Goal: Information Seeking & Learning: Learn about a topic

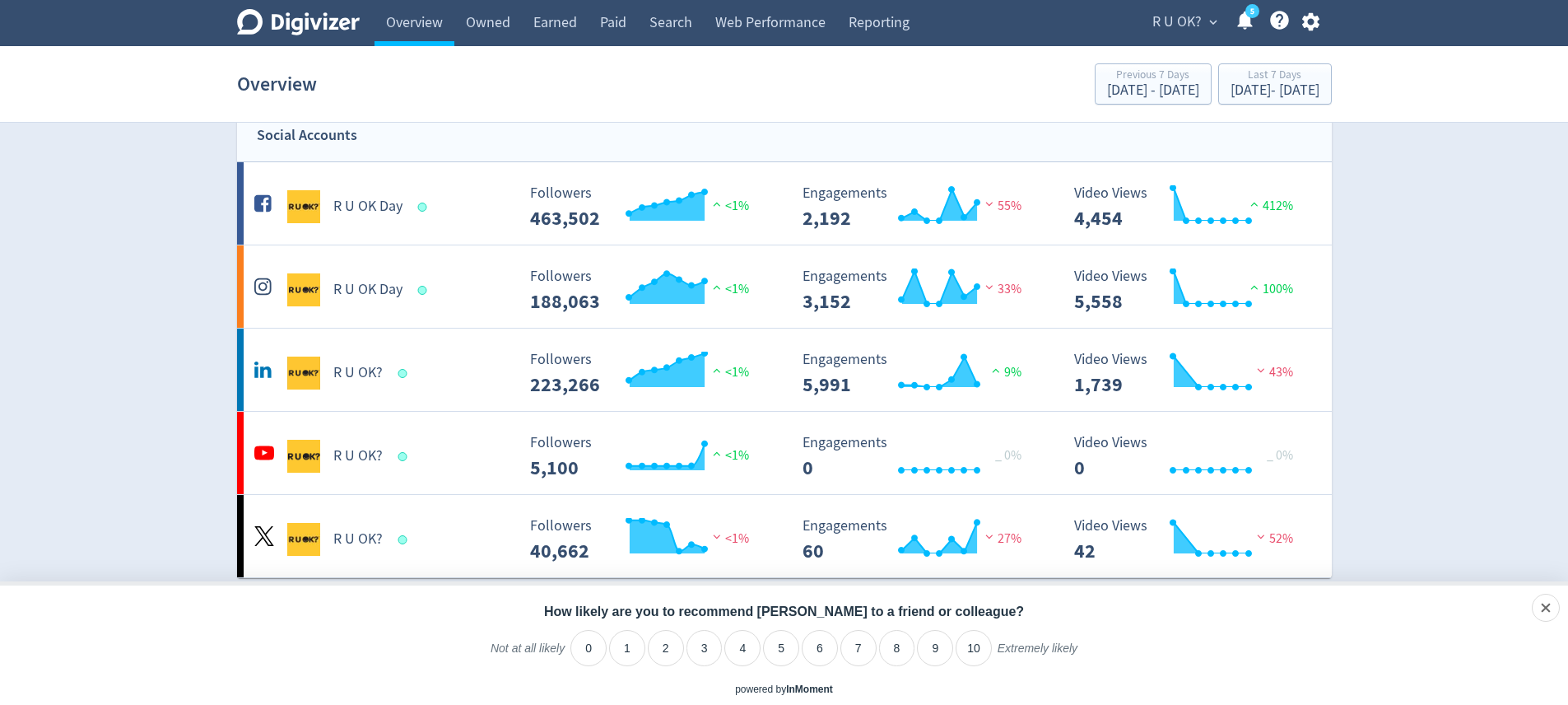
scroll to position [32, 0]
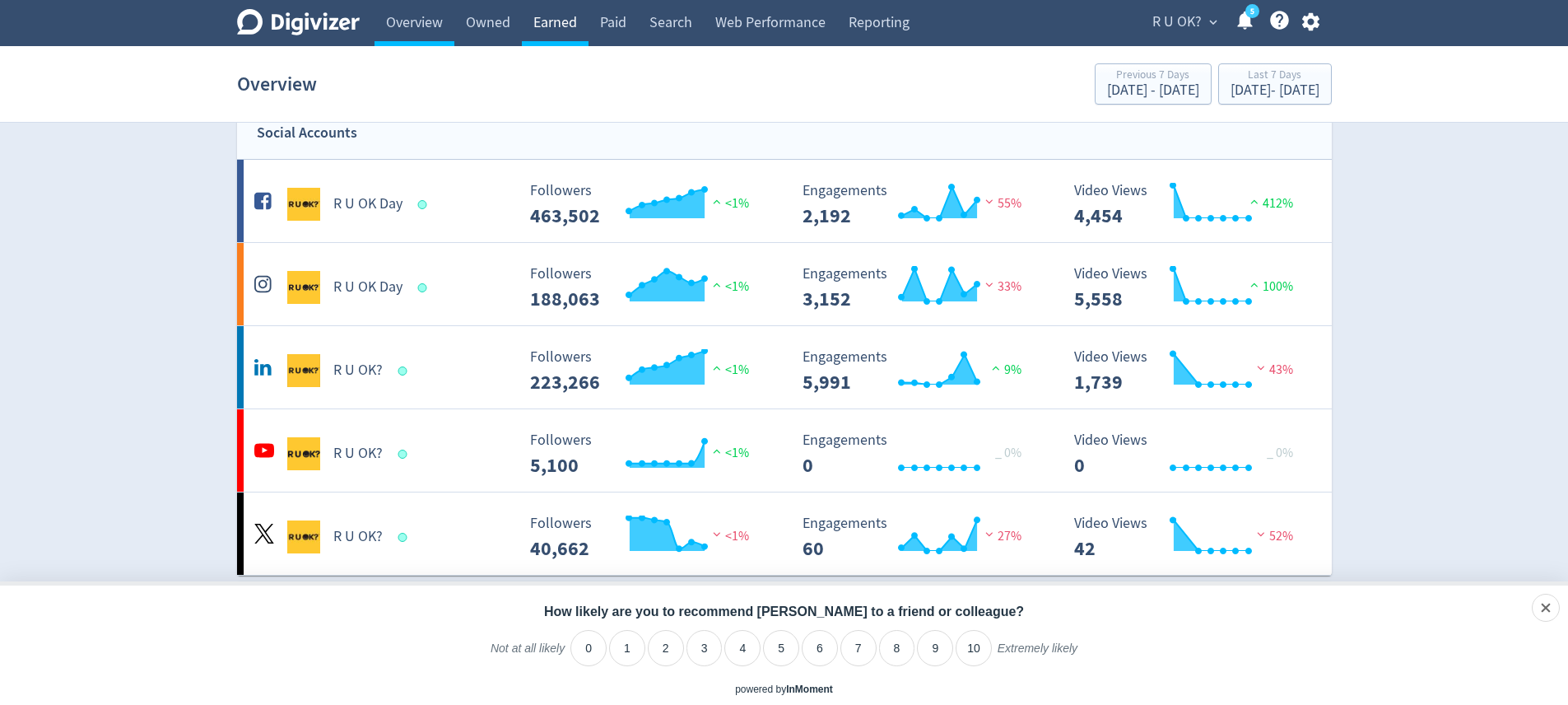
click at [542, 16] on link "Earned" at bounding box center [554, 23] width 67 height 47
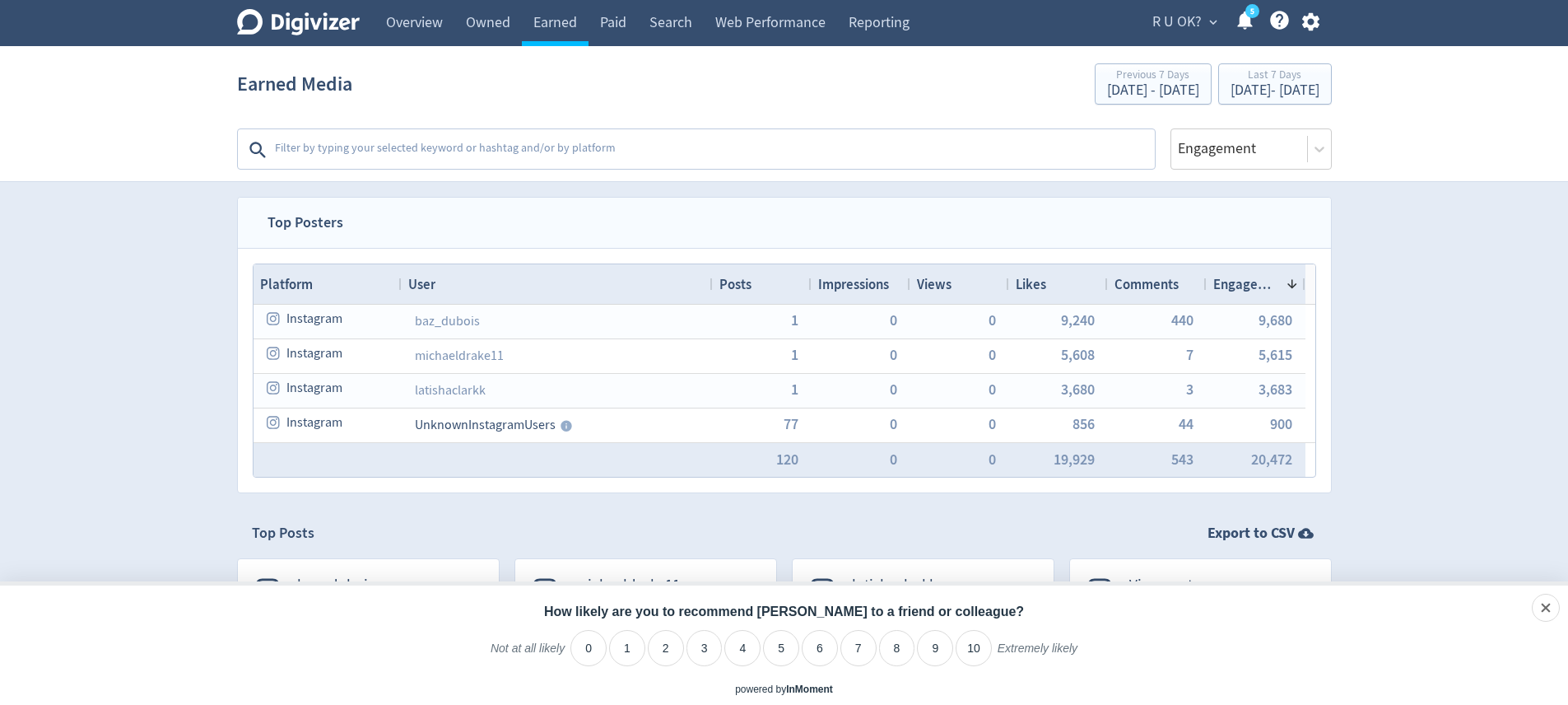
click at [475, 154] on textarea at bounding box center [713, 150] width 880 height 33
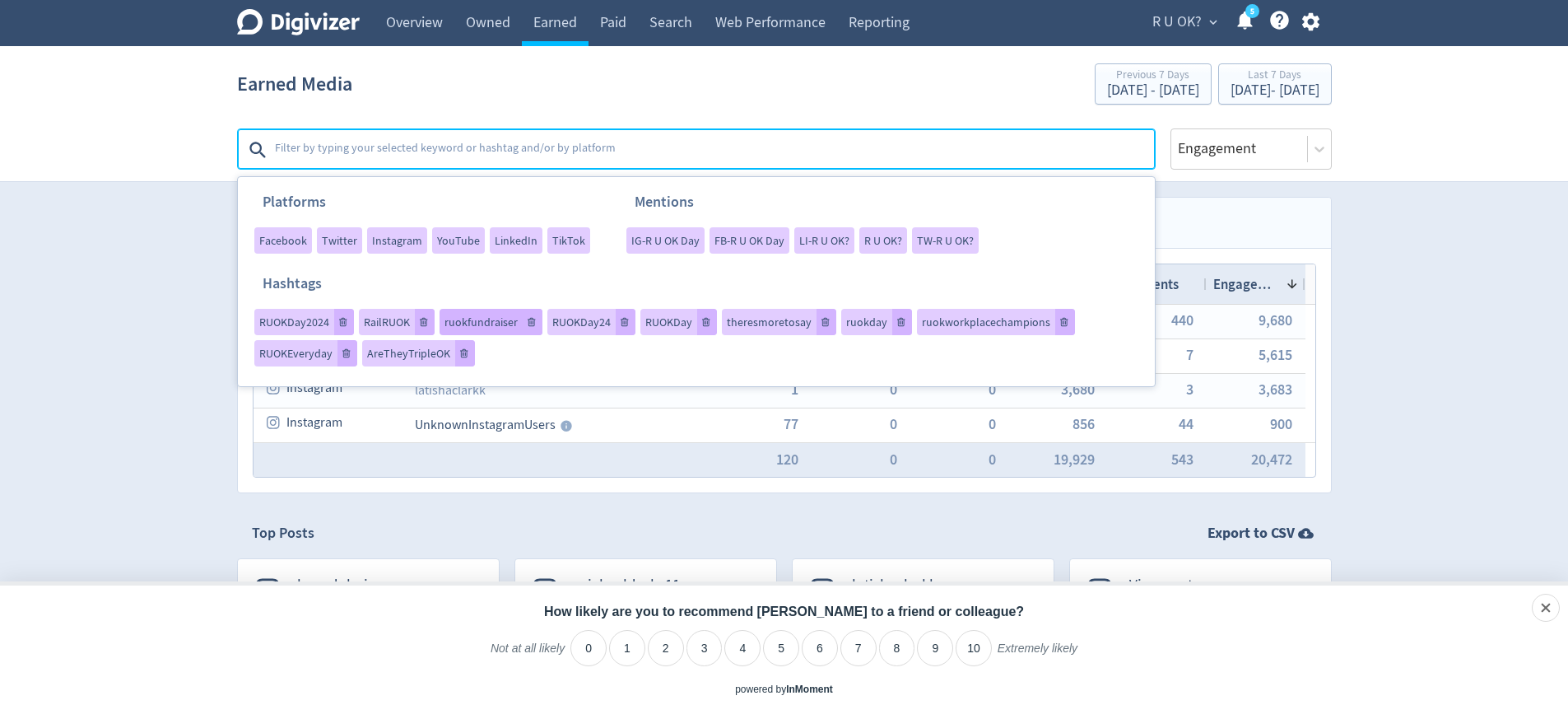
click at [489, 327] on span "ruokfundraiser" at bounding box center [481, 322] width 73 height 12
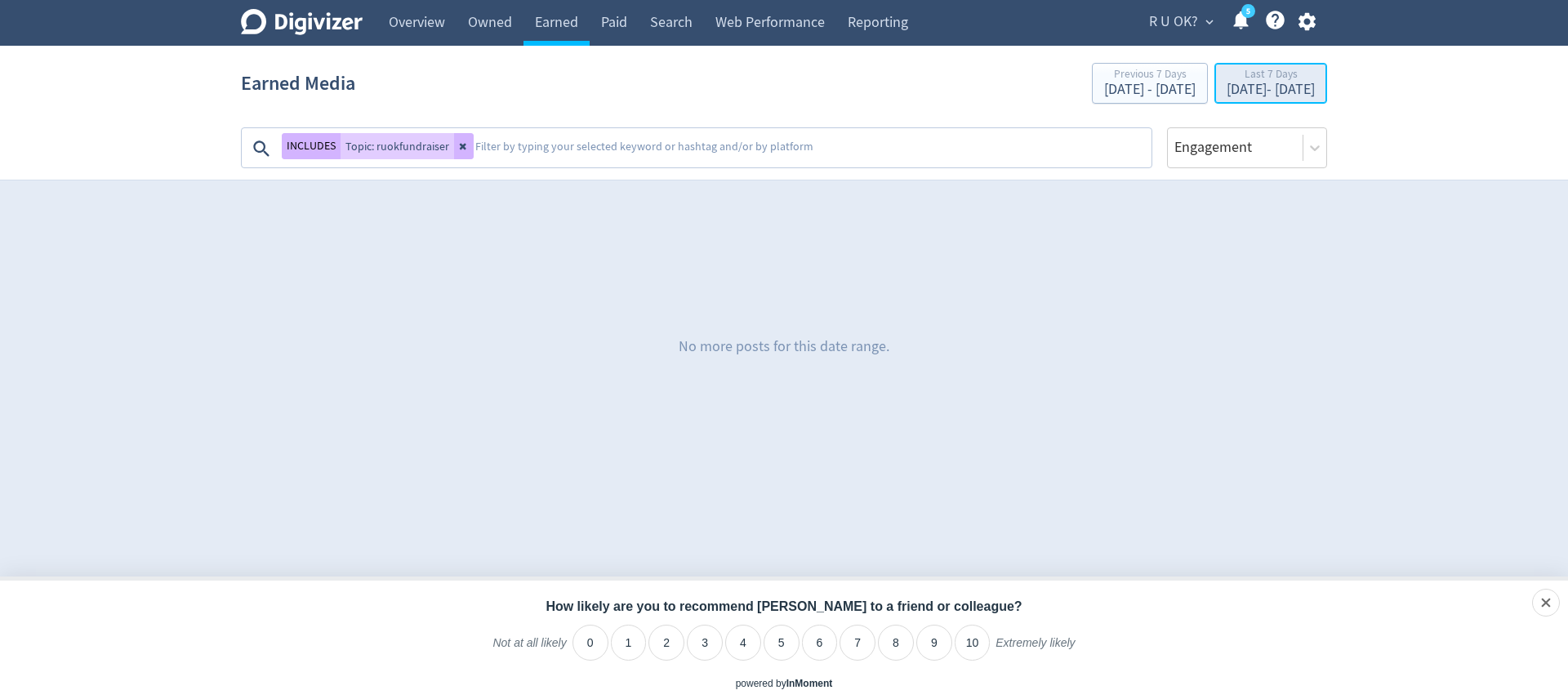
click at [1227, 92] on div "[DATE] - [DATE]" at bounding box center [1271, 90] width 89 height 14
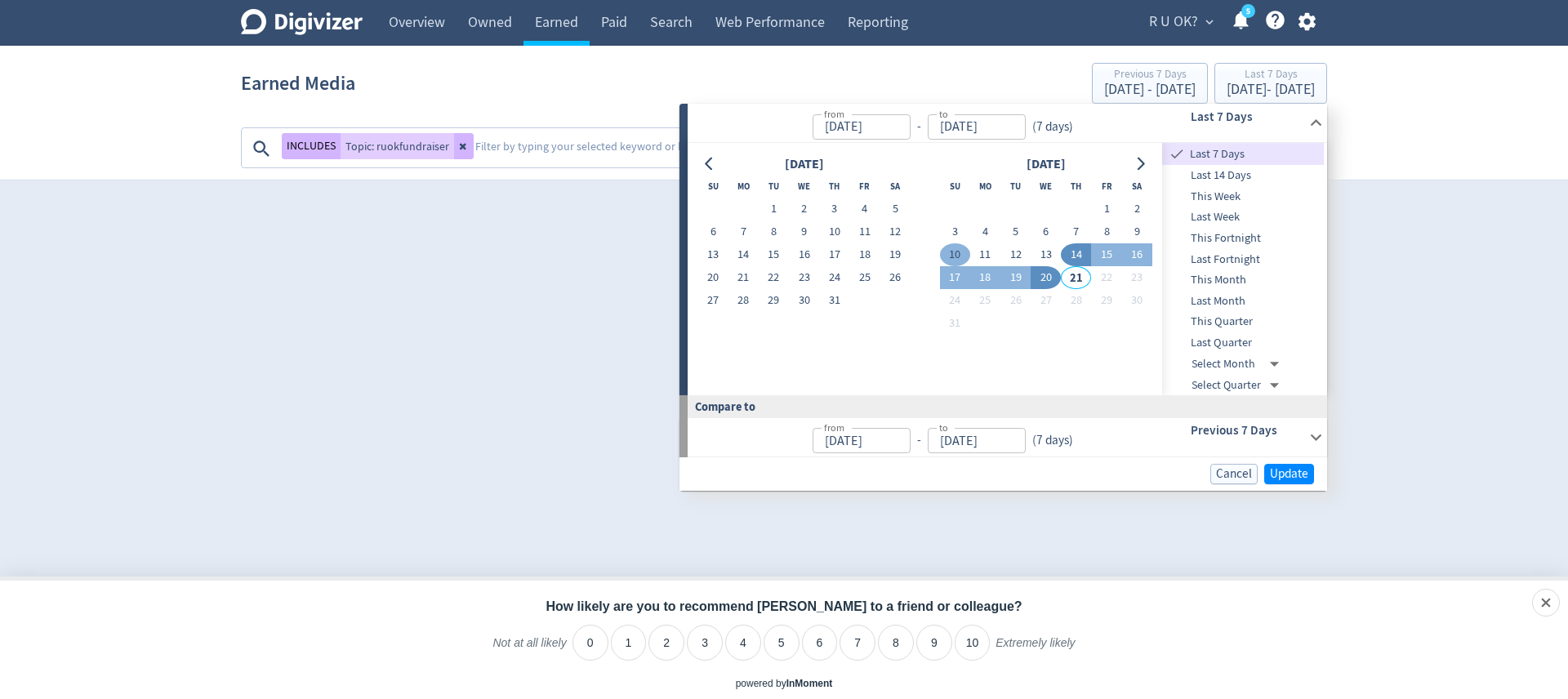
click at [949, 245] on button "10" at bounding box center [955, 254] width 30 height 23
type input "[DATE]"
click at [954, 255] on button "10" at bounding box center [955, 254] width 30 height 23
type input "[DATE]"
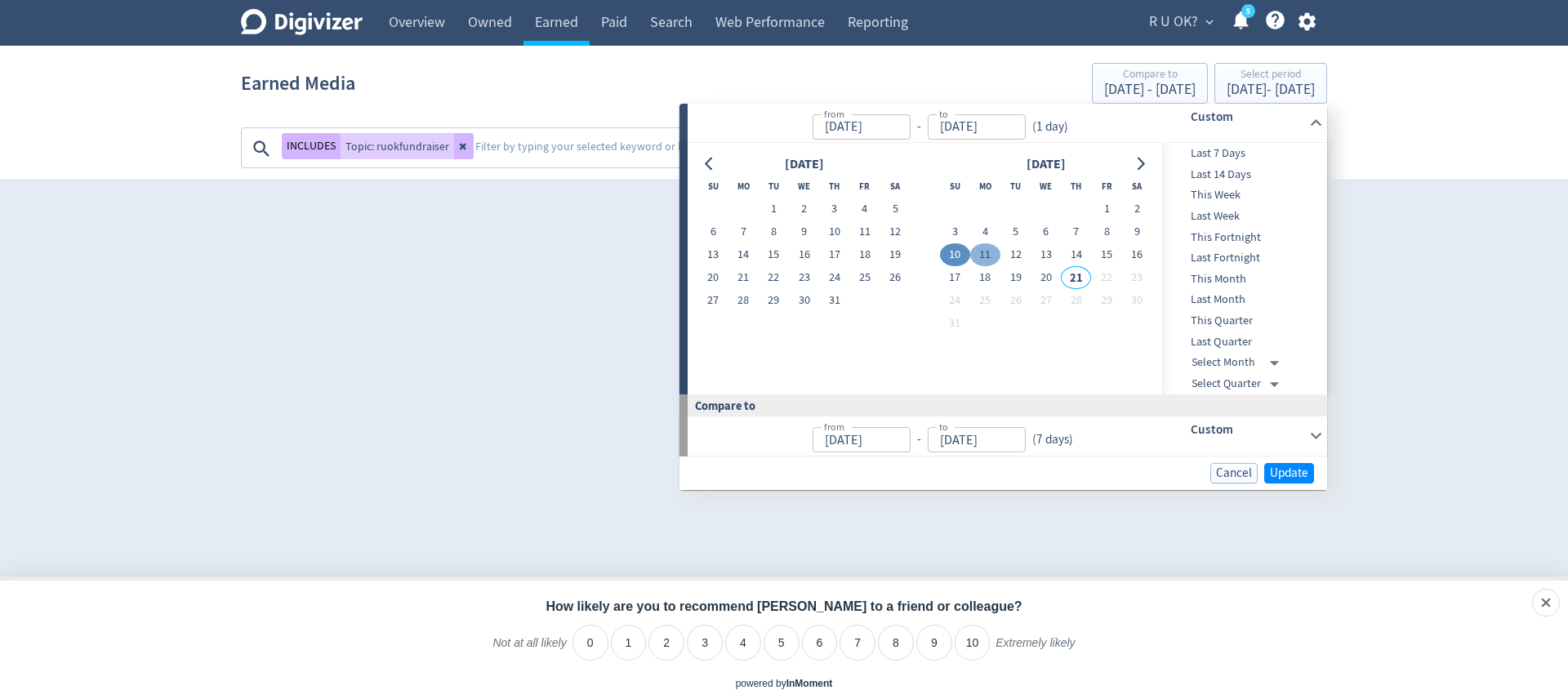
type input "[DATE]"
click at [1047, 281] on button "20" at bounding box center [1045, 277] width 30 height 23
type input "[DATE]"
click at [952, 248] on button "10" at bounding box center [955, 254] width 30 height 23
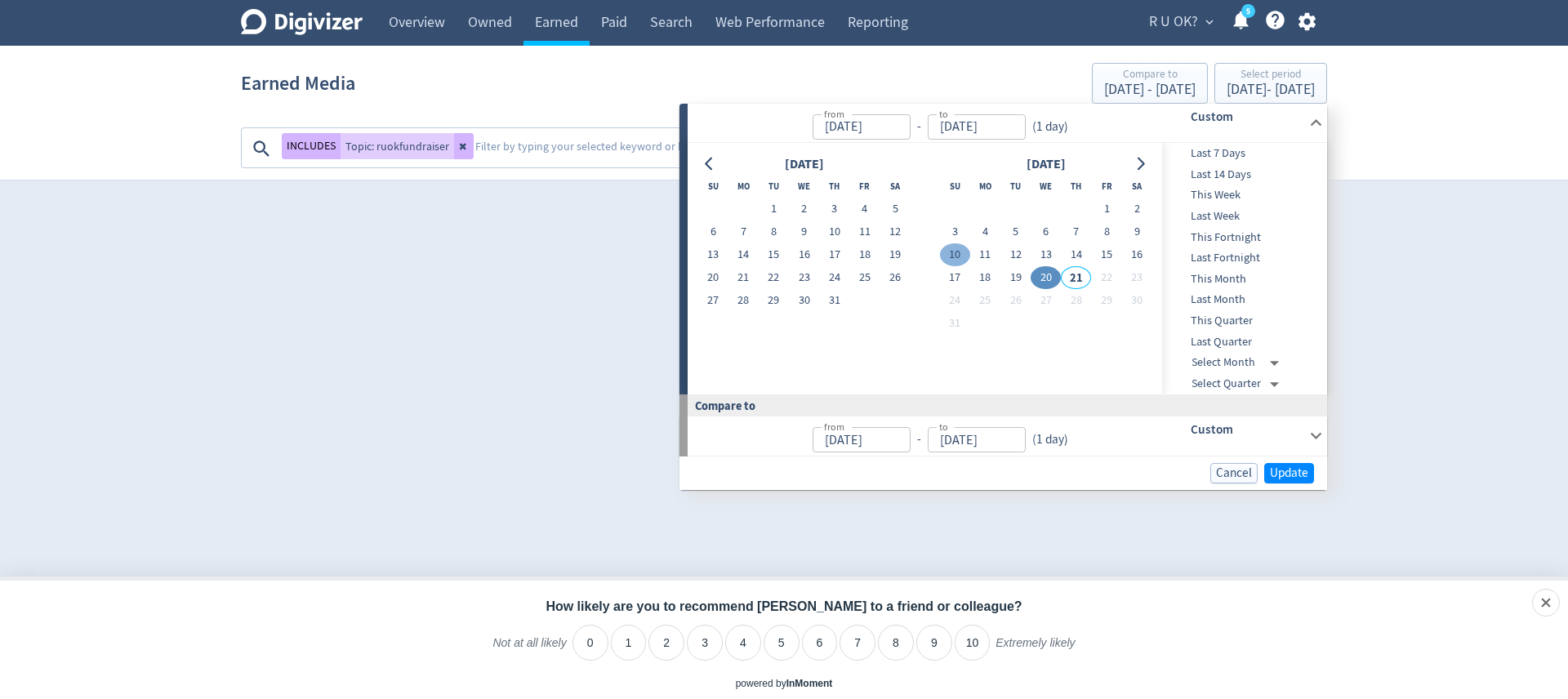
type input "[DATE]"
click at [1048, 273] on button "20" at bounding box center [1045, 277] width 30 height 23
type input "[DATE]"
click at [1296, 475] on span "Update" at bounding box center [1289, 473] width 38 height 13
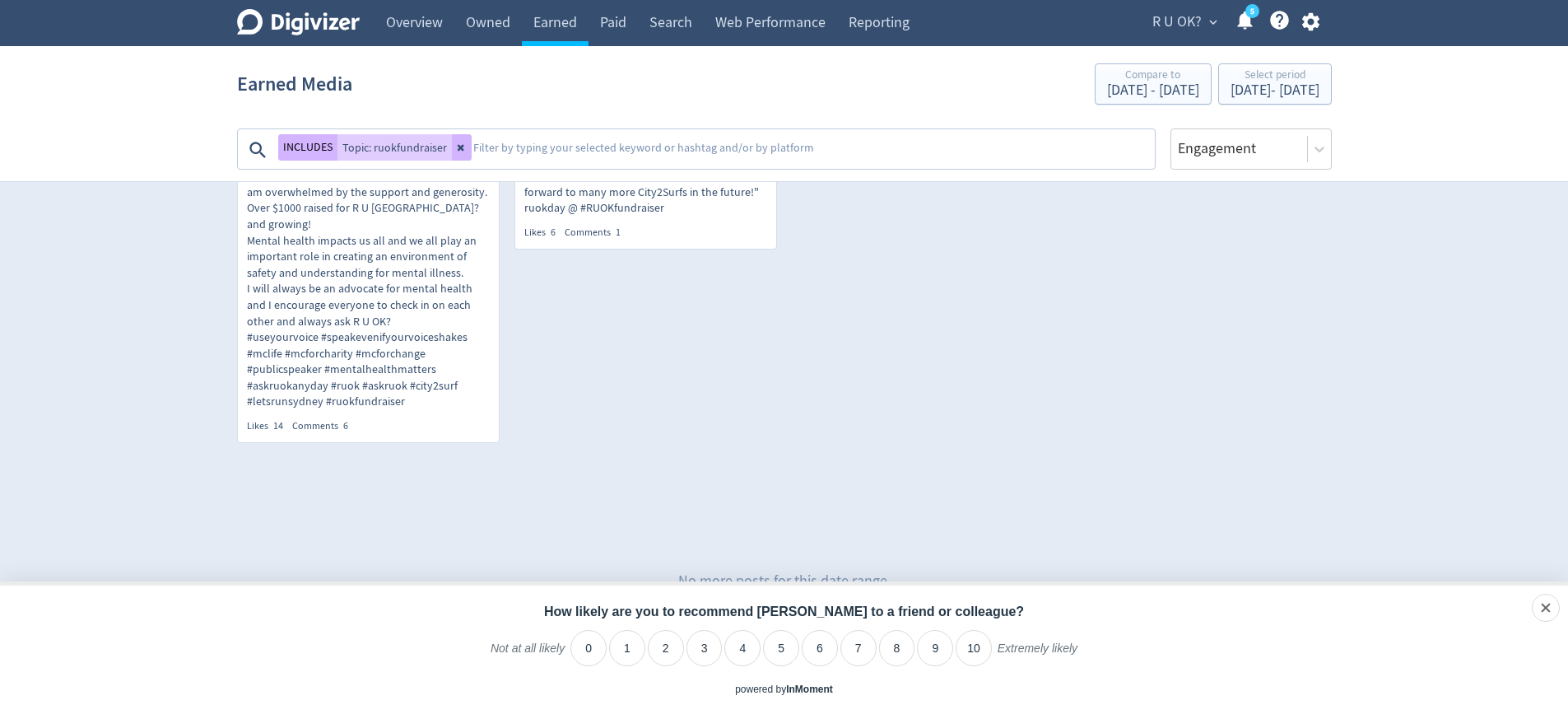
scroll to position [815, 0]
click at [521, 140] on textarea at bounding box center [812, 150] width 682 height 33
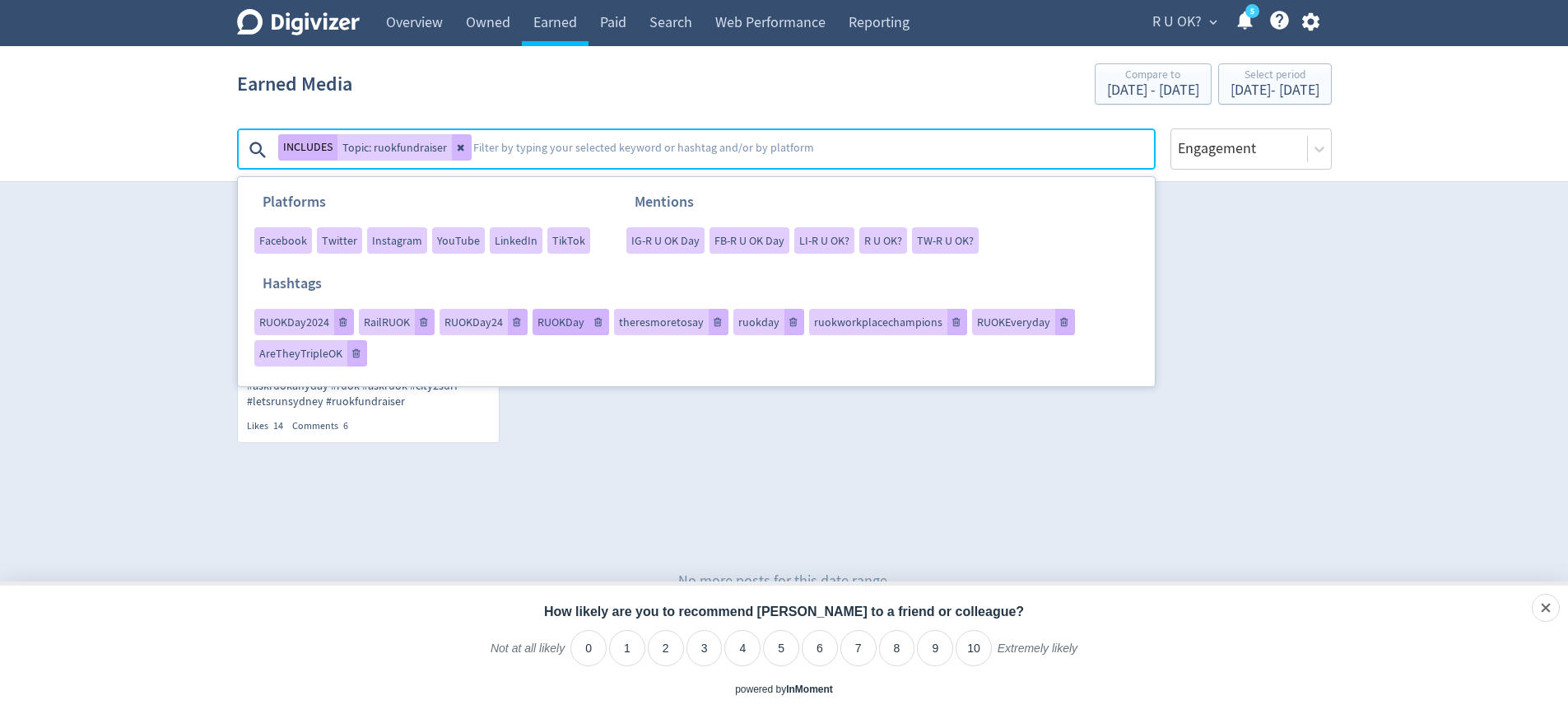
click at [565, 327] on span "RUOKDay" at bounding box center [561, 322] width 46 height 12
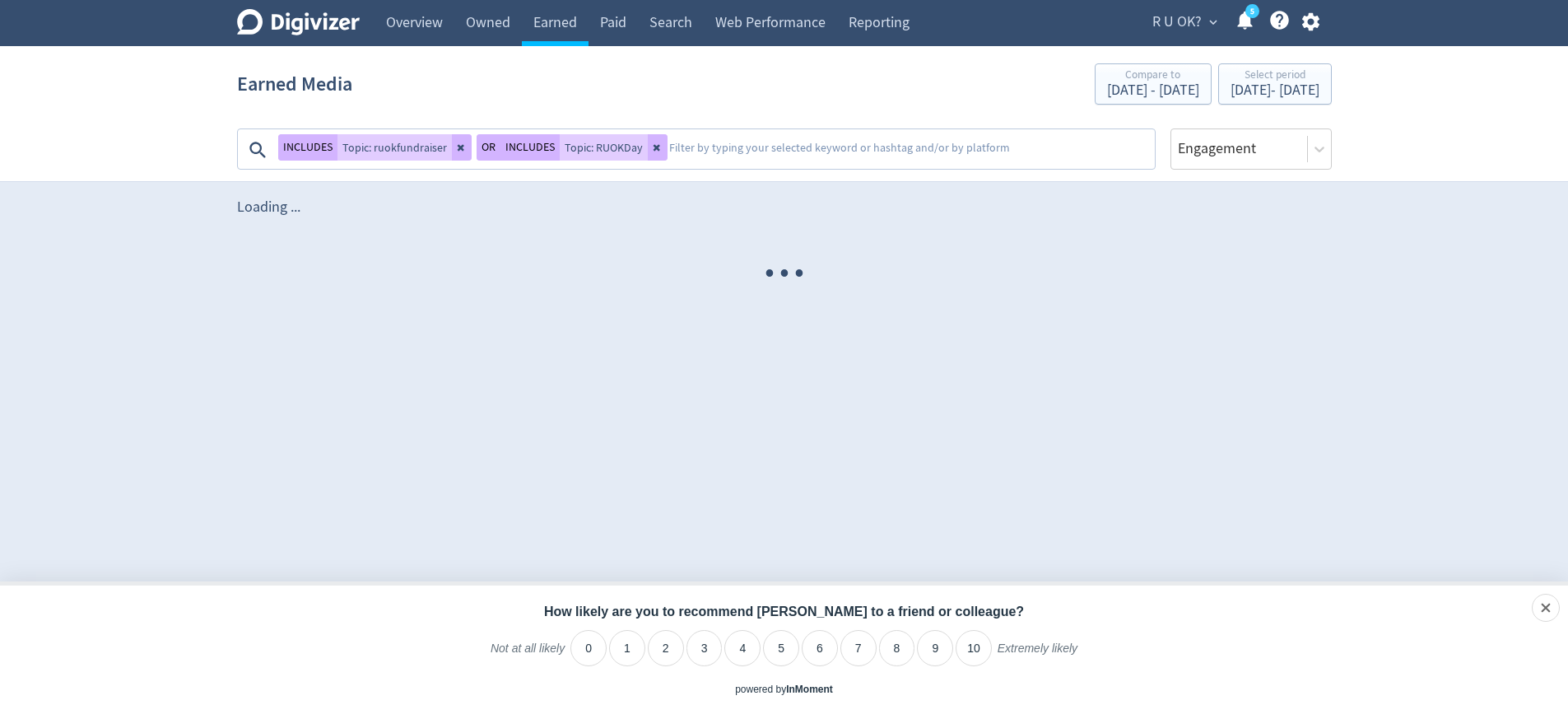
scroll to position [0, 0]
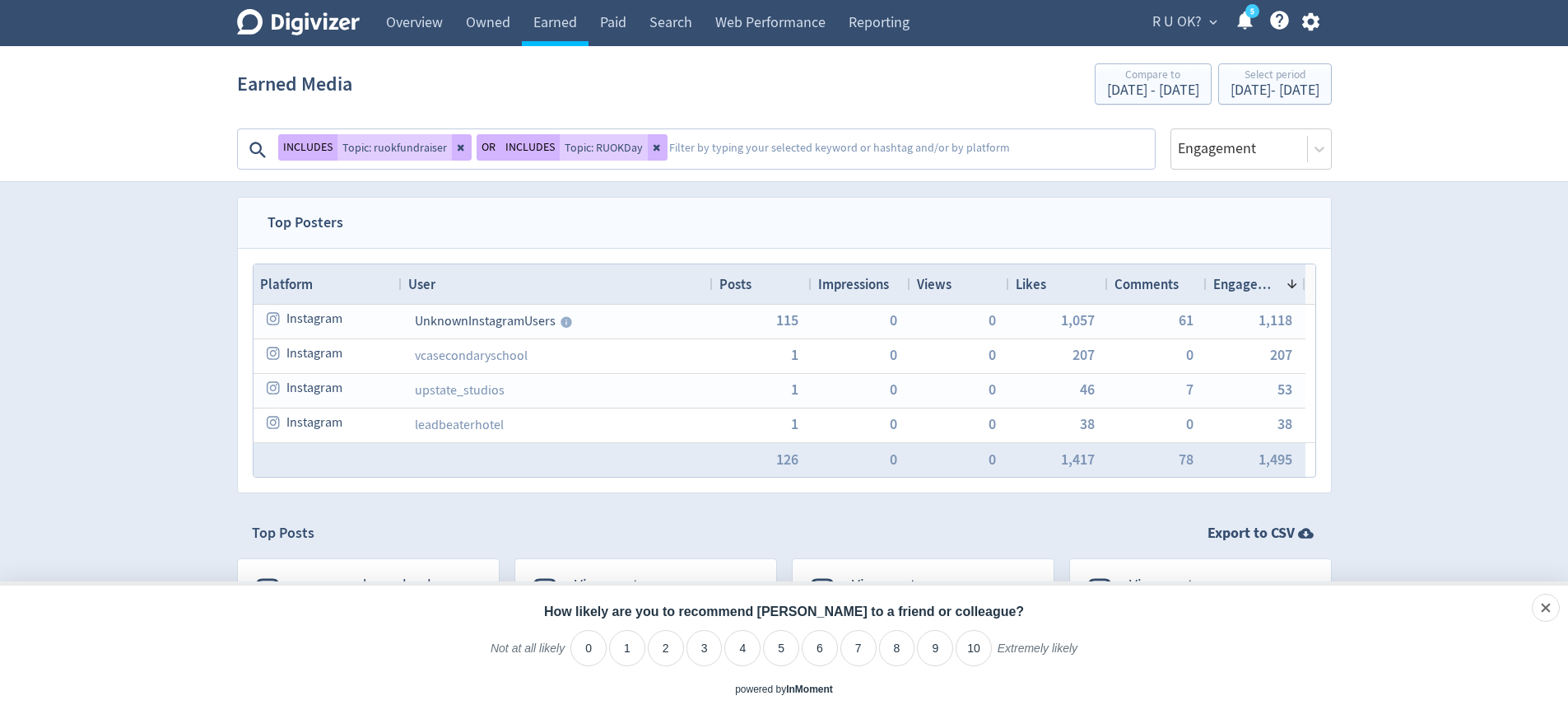
click at [707, 144] on textarea at bounding box center [910, 150] width 486 height 33
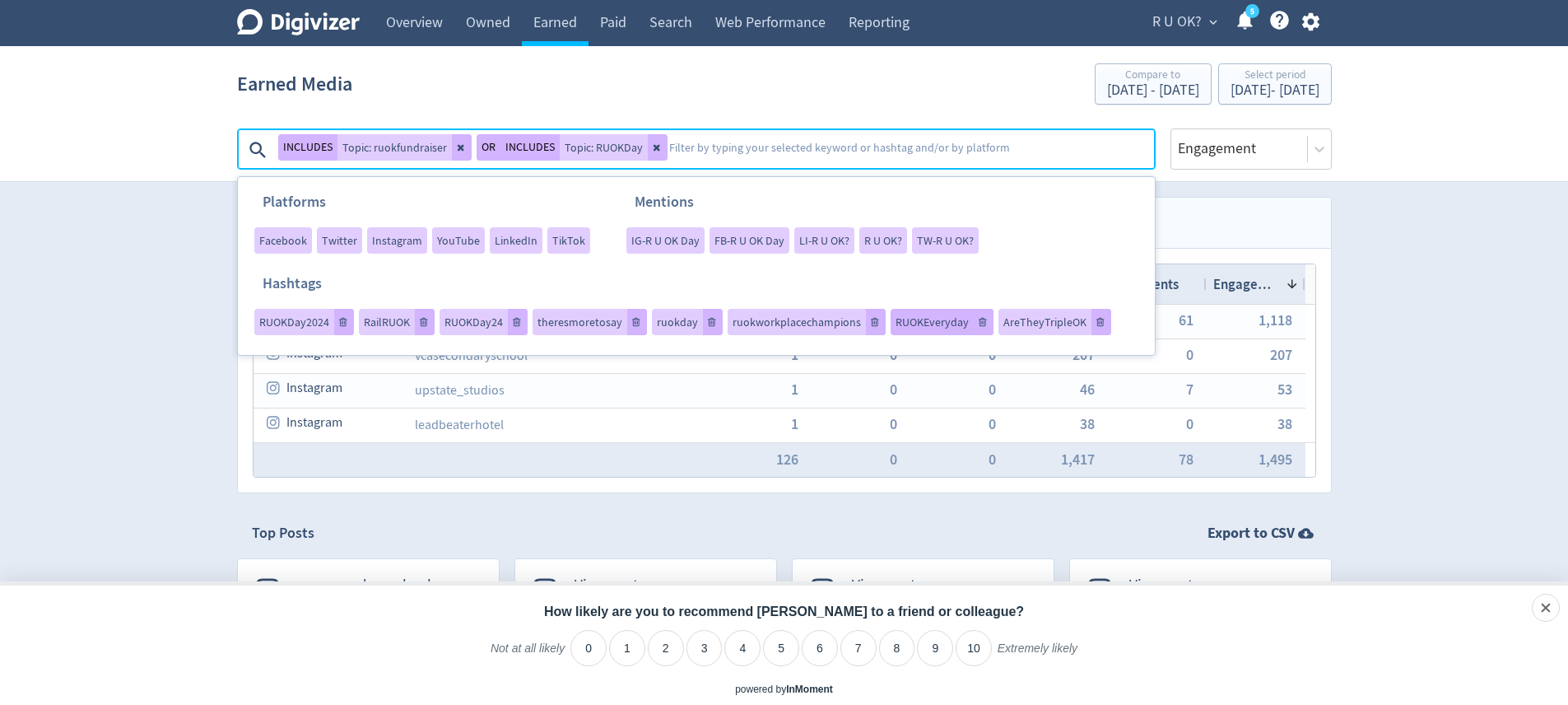
click at [900, 327] on span "RUOKEveryday" at bounding box center [932, 322] width 73 height 12
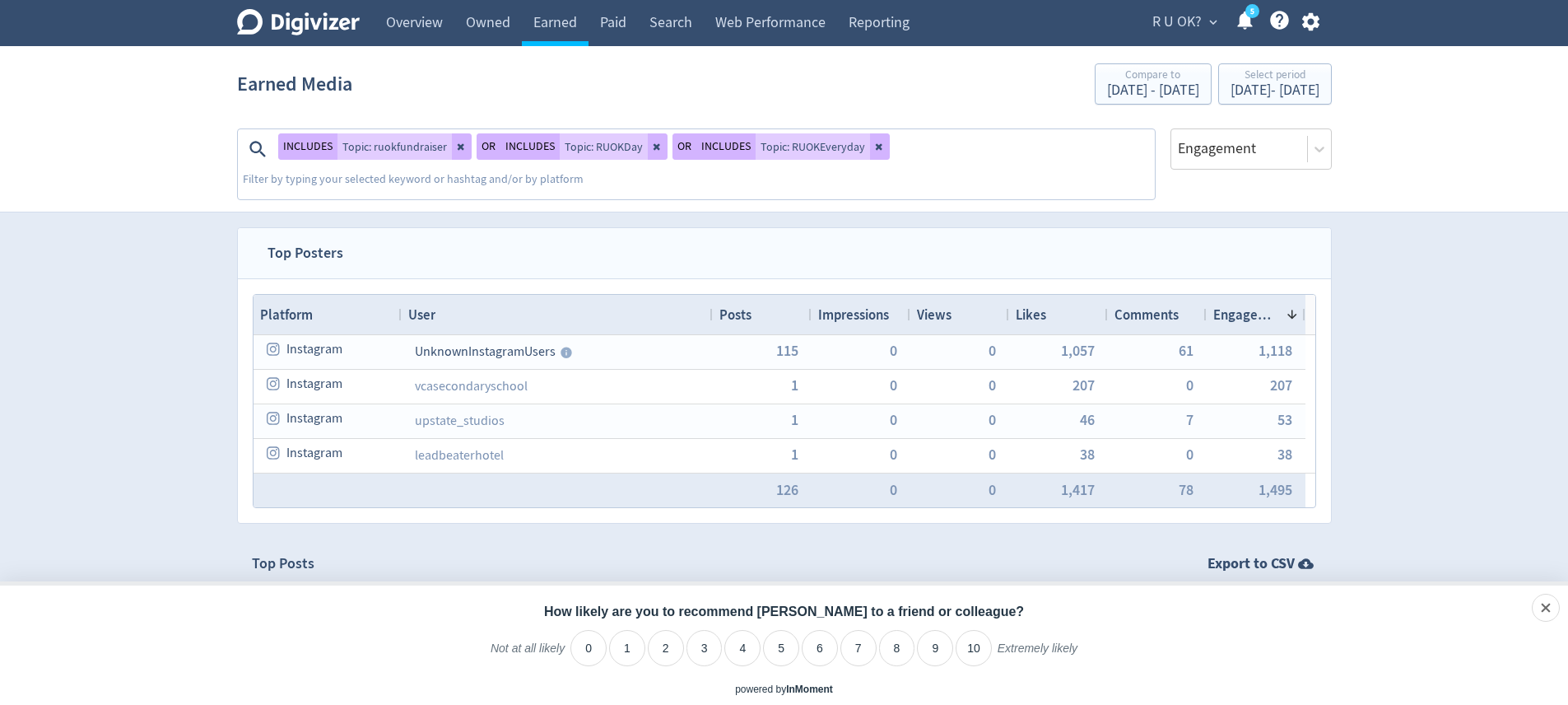
click at [972, 145] on div "INCLUDES Topic: ruokfundraiser OR INCLUDES Topic: RUOKDay OR INCLUDES Topic: RU…" at bounding box center [697, 164] width 915 height 70
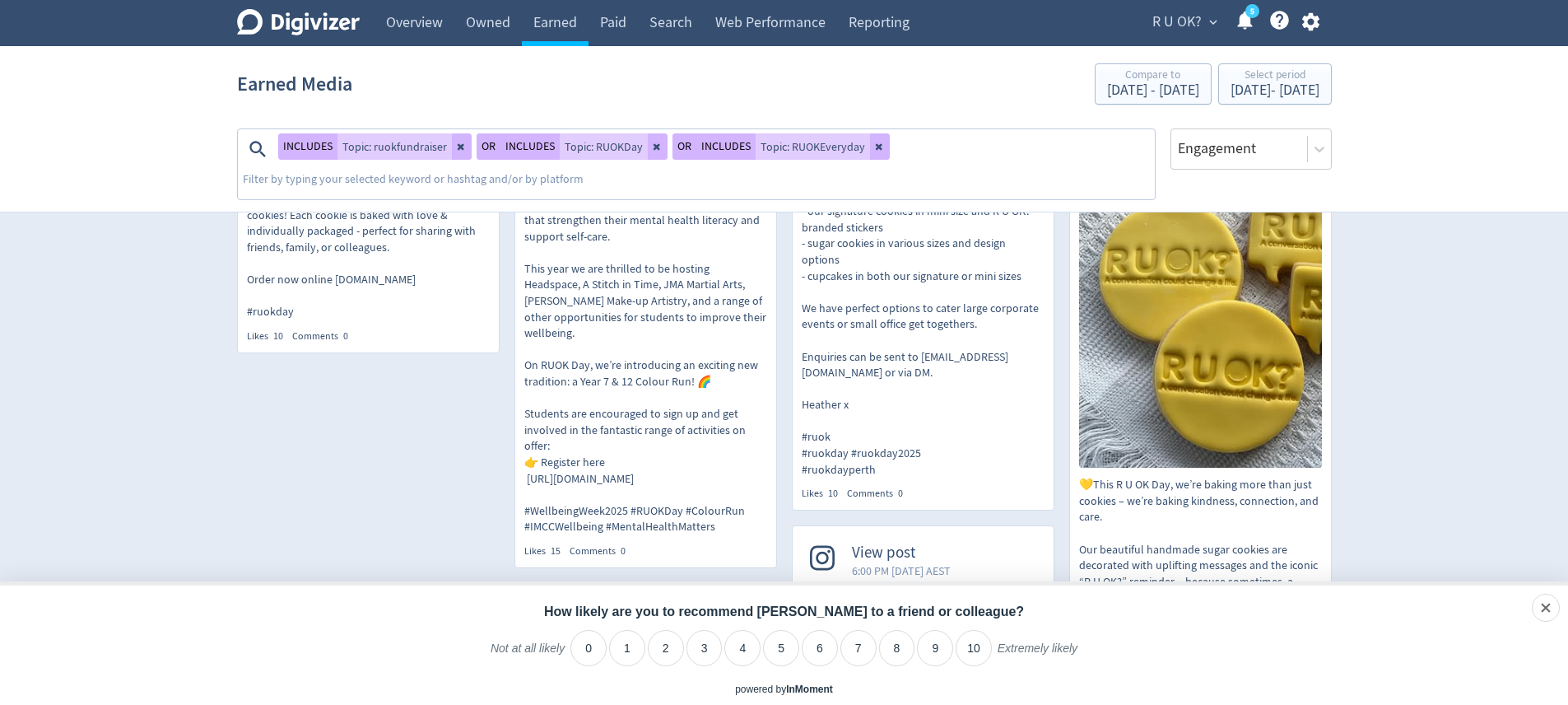
scroll to position [5993, 0]
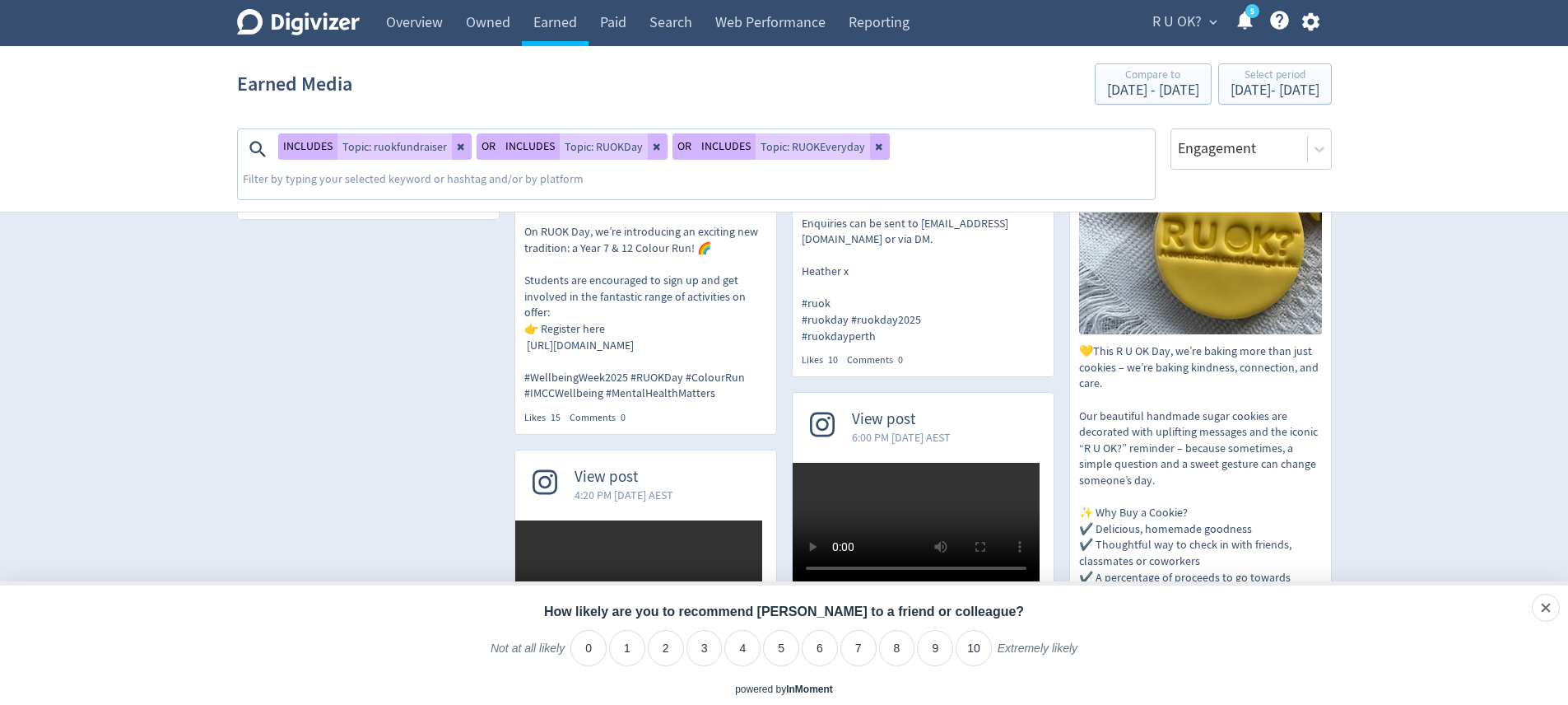
click at [631, 325] on p "🌿 Wellbeing Week 2025 🌿 During Week 8 ([DATE]–[DATE]), the College will host it…" at bounding box center [645, 208] width 242 height 387
click at [986, 139] on div "INCLUDES Topic: ruokfundraiser OR INCLUDES Topic: RUOKDay OR INCLUDES Topic: RU…" at bounding box center [697, 164] width 915 height 70
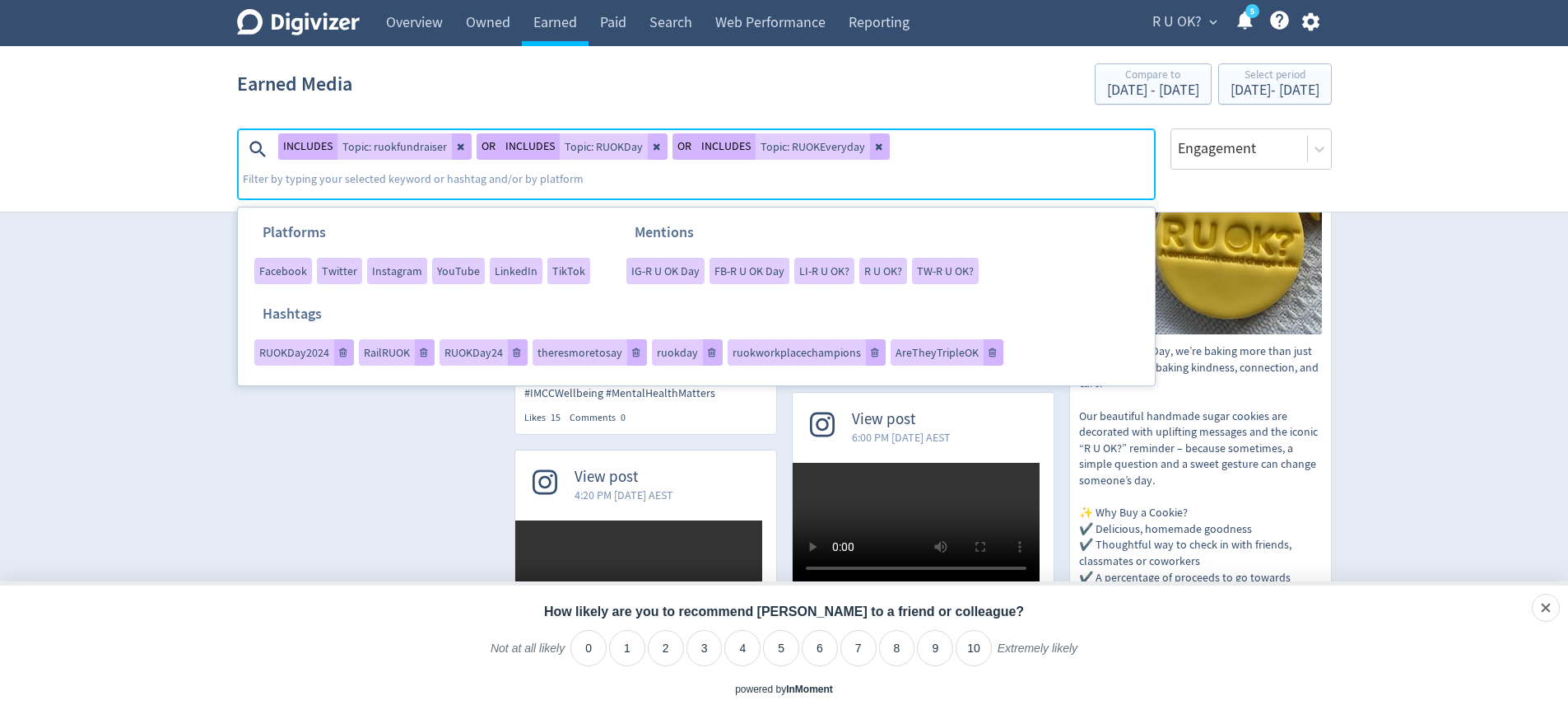
click at [456, 182] on textarea at bounding box center [697, 181] width 912 height 33
type textarea "ksforruok"
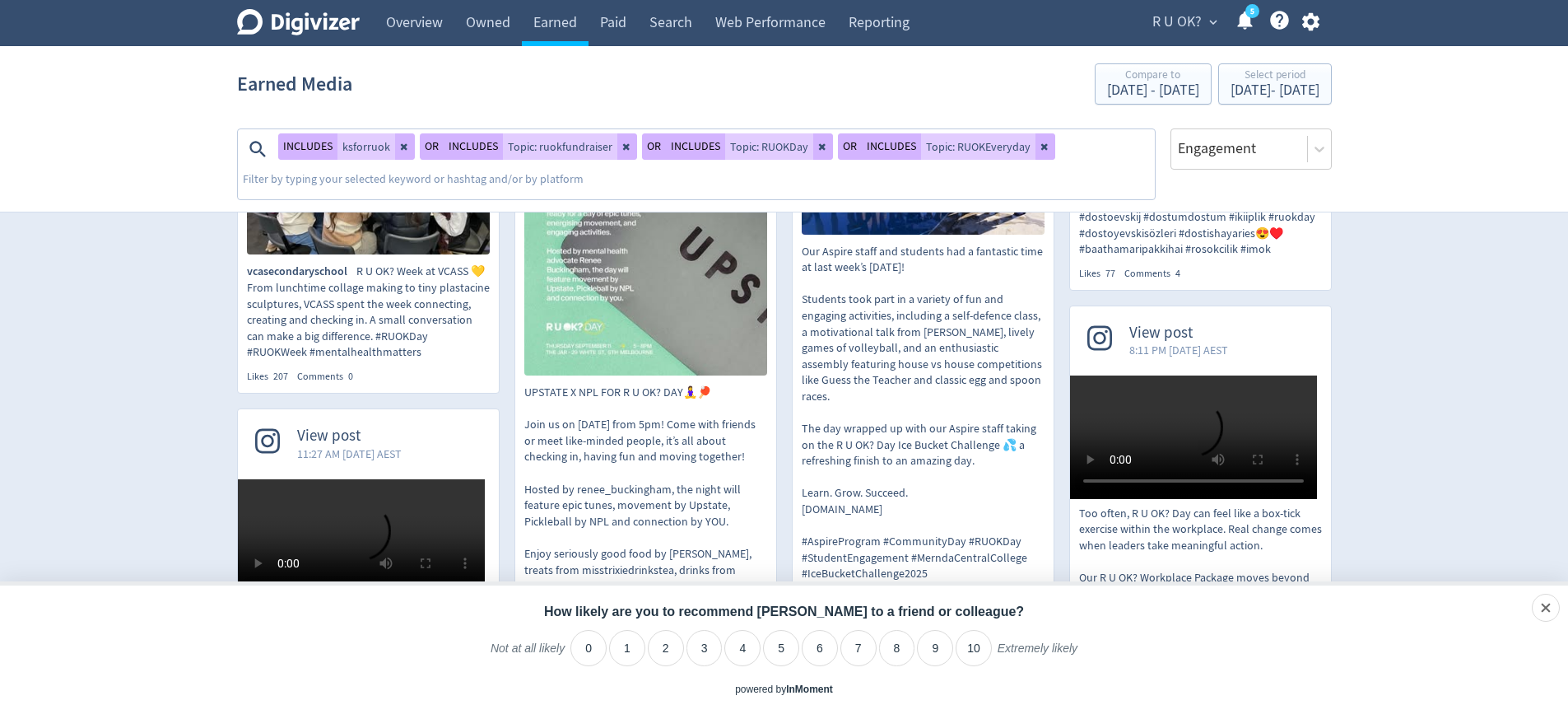
scroll to position [412, 0]
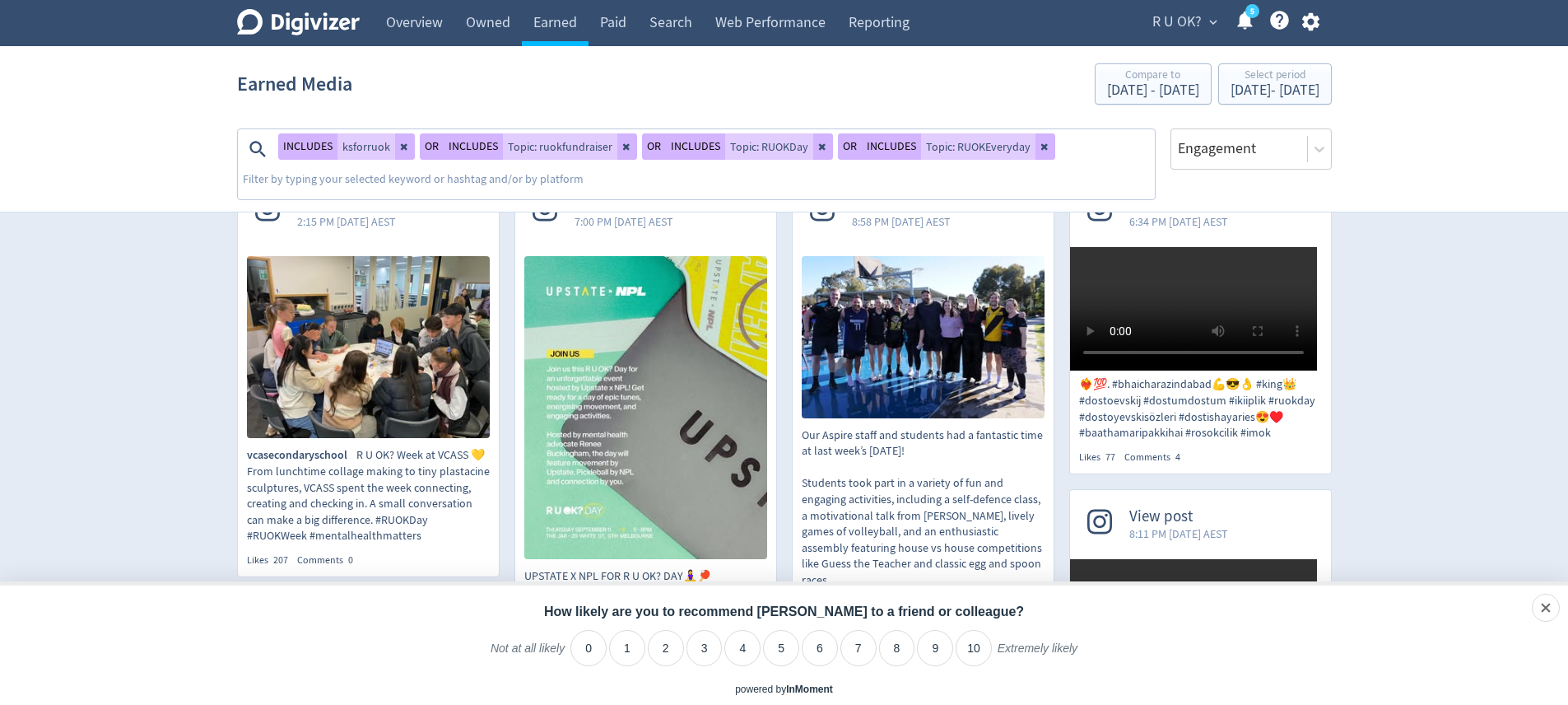
click at [1127, 140] on div "INCLUDES ksforruok OR INCLUDES Topic: ruokfundraiser OR INCLUDES Topic: RUOKDay…" at bounding box center [697, 164] width 915 height 70
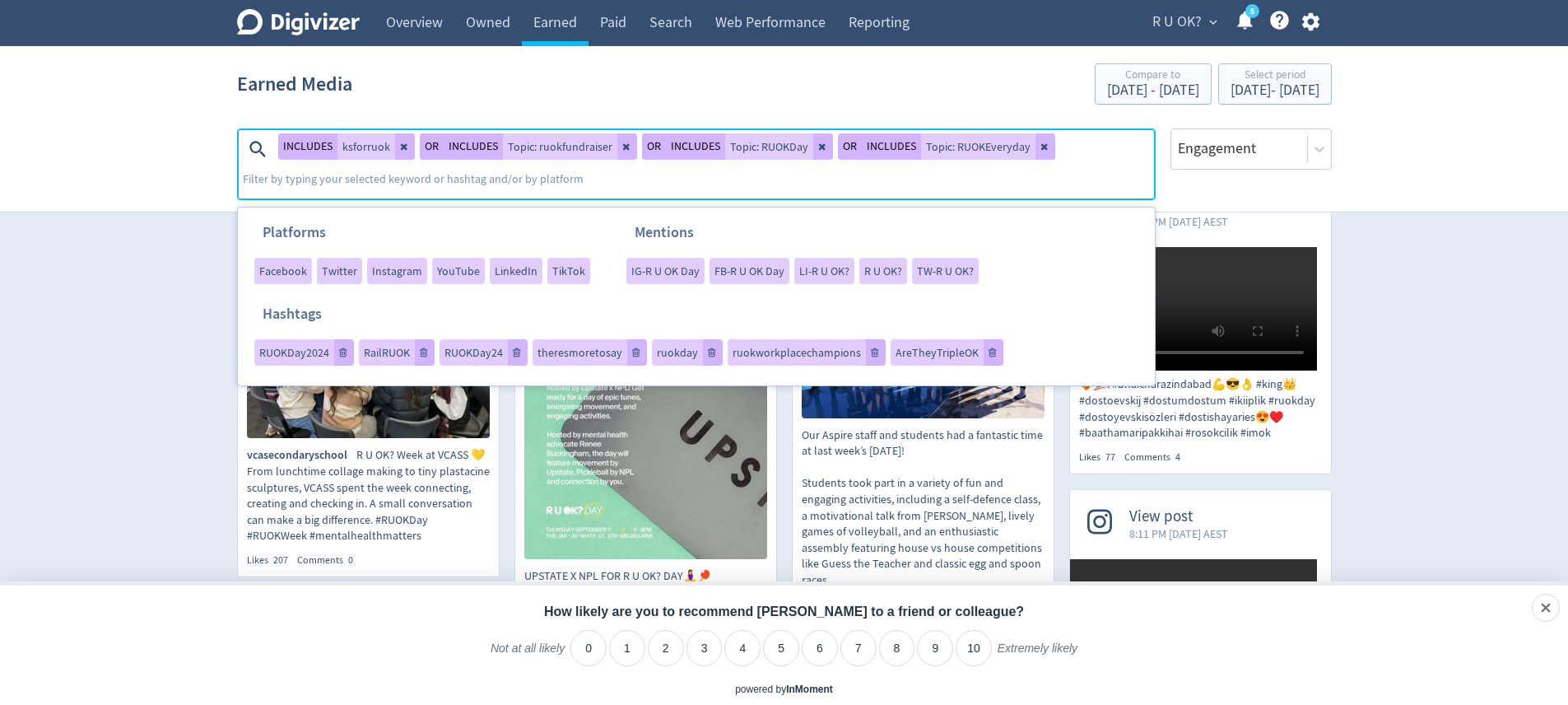
click at [814, 180] on textarea at bounding box center [697, 181] width 912 height 33
type textarea "#ksforruok"
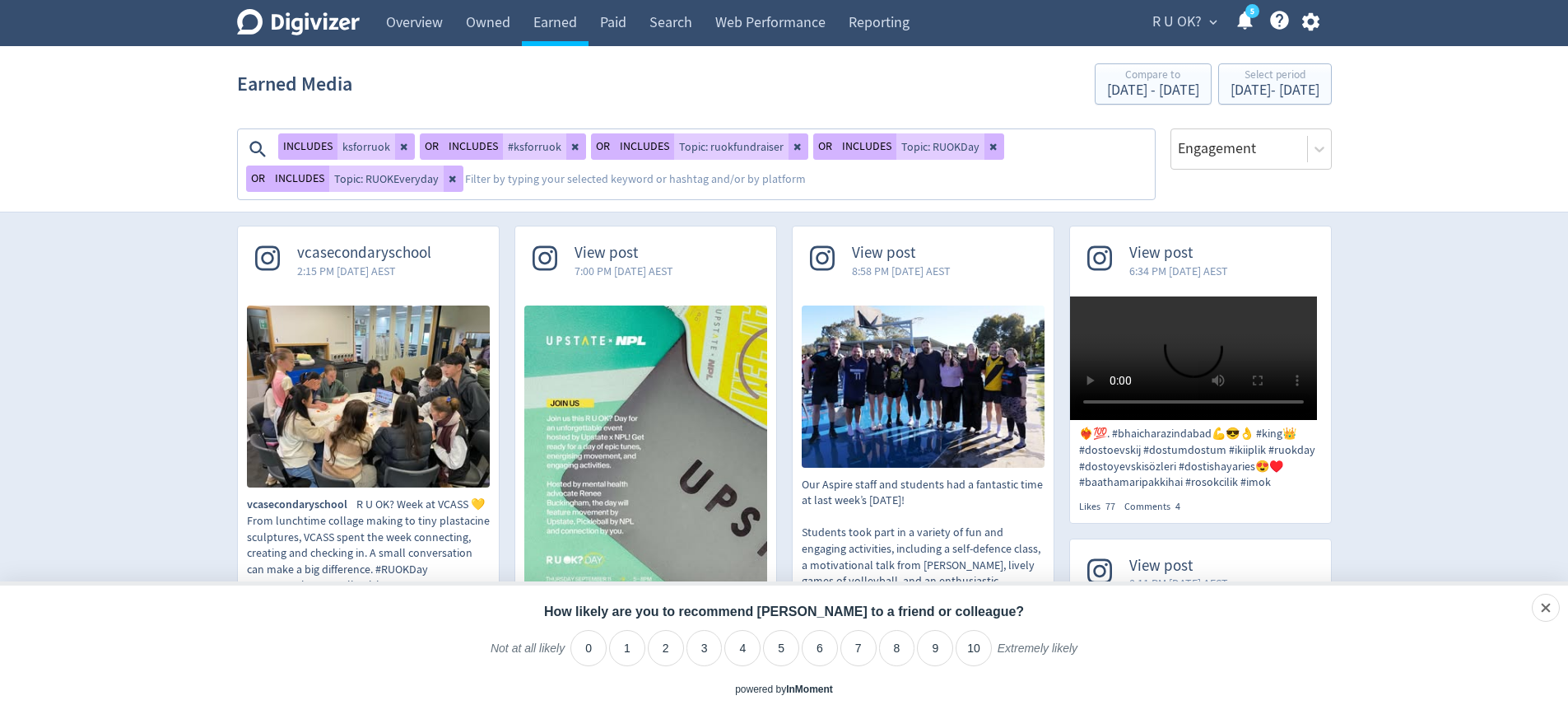
scroll to position [360, 0]
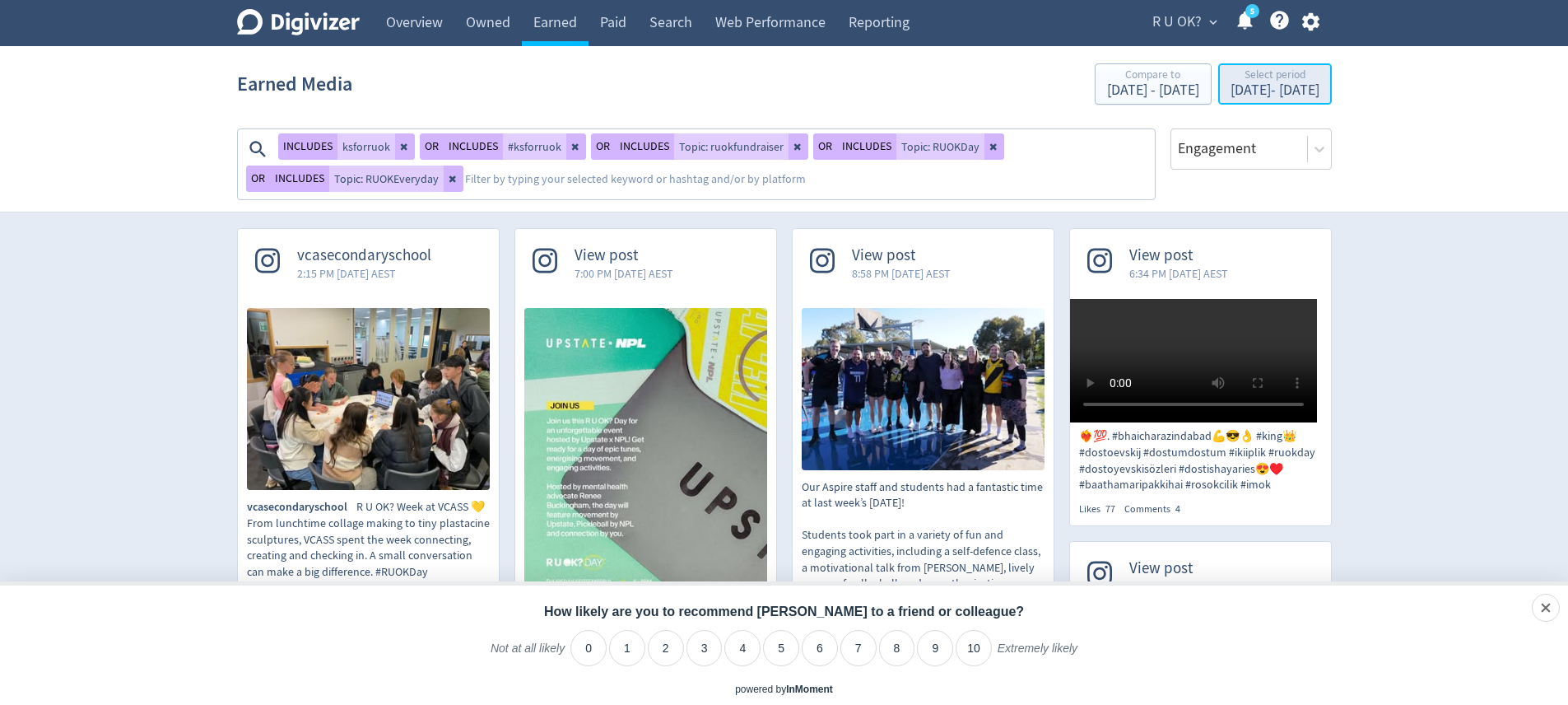
click at [1253, 81] on div "Select period" at bounding box center [1275, 76] width 89 height 14
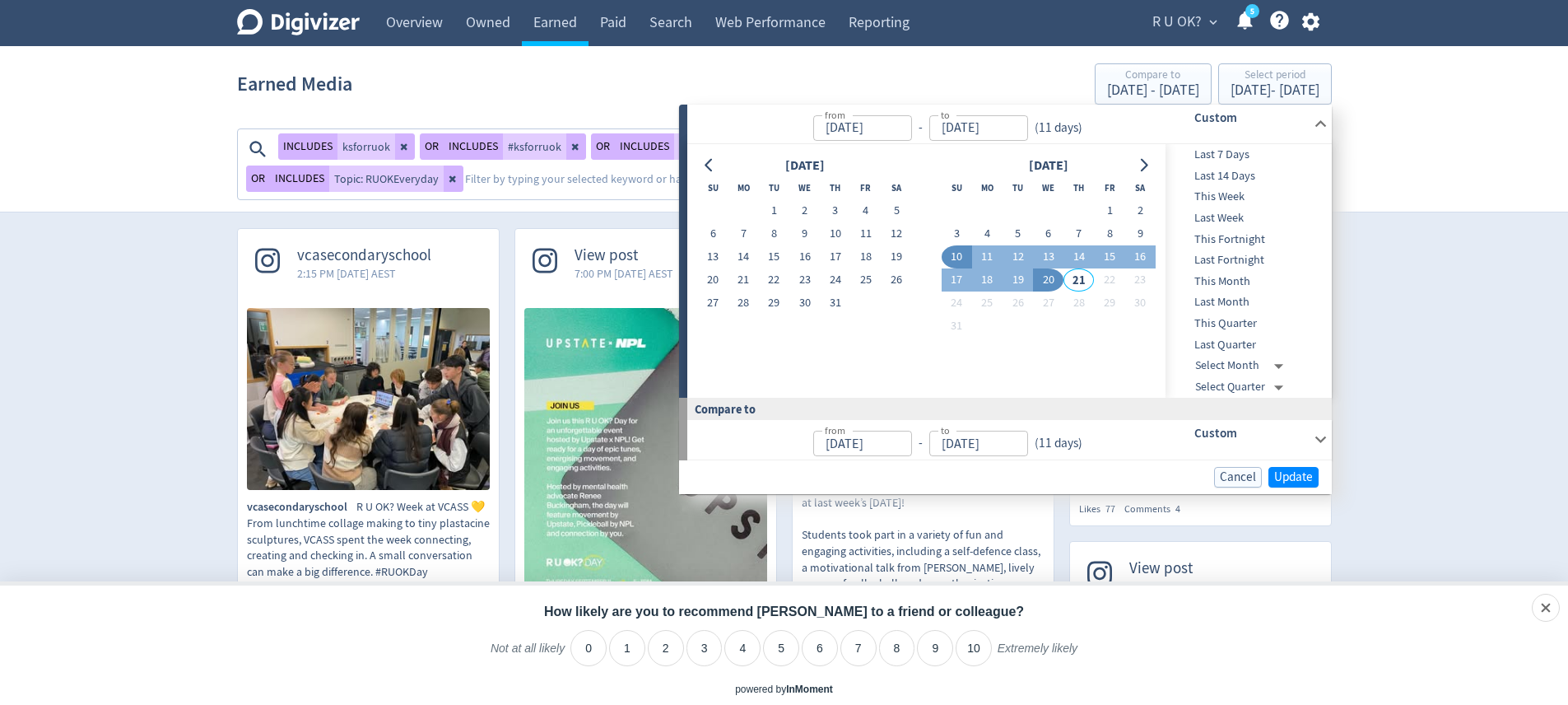
click at [960, 258] on button "10" at bounding box center [956, 256] width 30 height 23
click at [1018, 251] on button "12" at bounding box center [1017, 256] width 30 height 23
type input "[DATE]"
click at [1018, 251] on button "12" at bounding box center [1017, 256] width 30 height 23
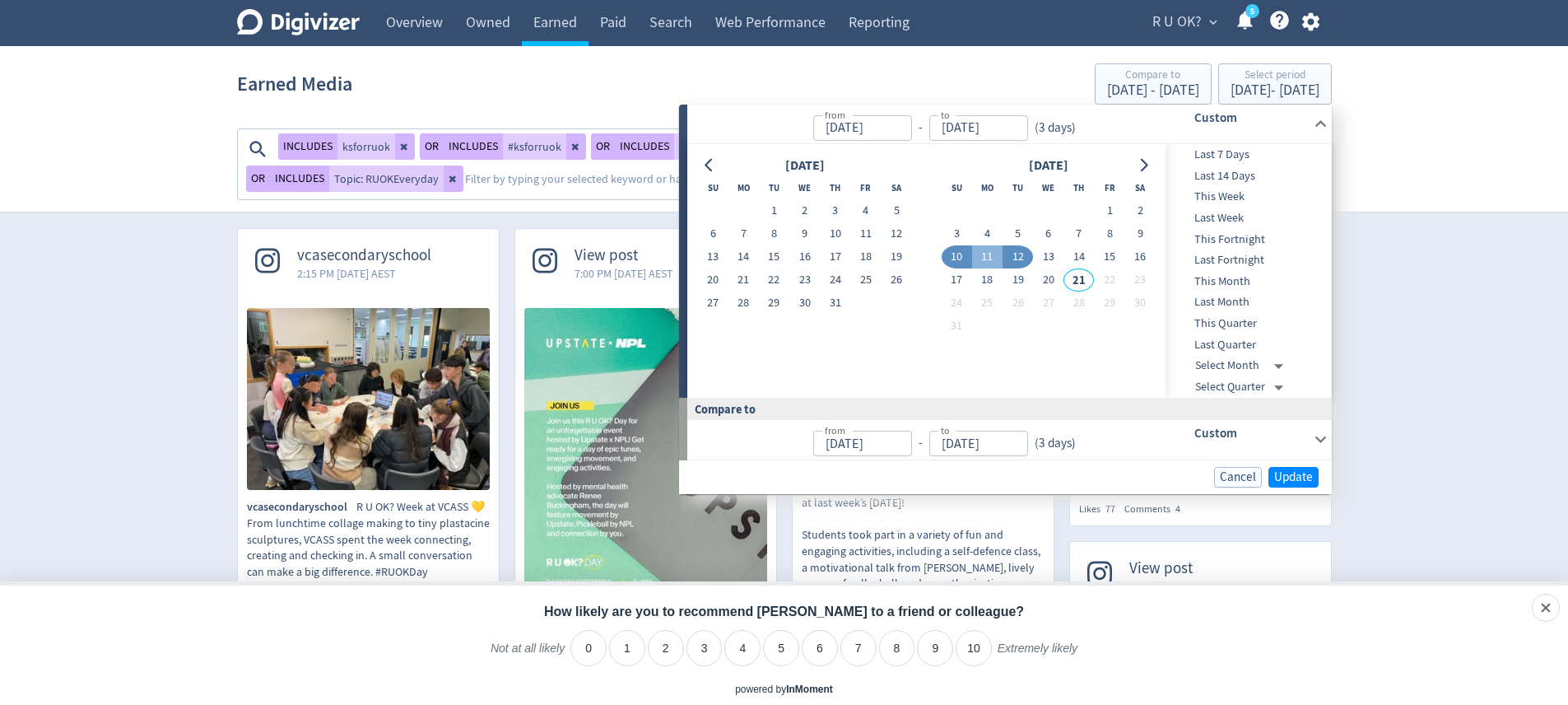
type input "[DATE]"
click at [1052, 254] on button "13" at bounding box center [1047, 256] width 30 height 23
type input "[DATE]"
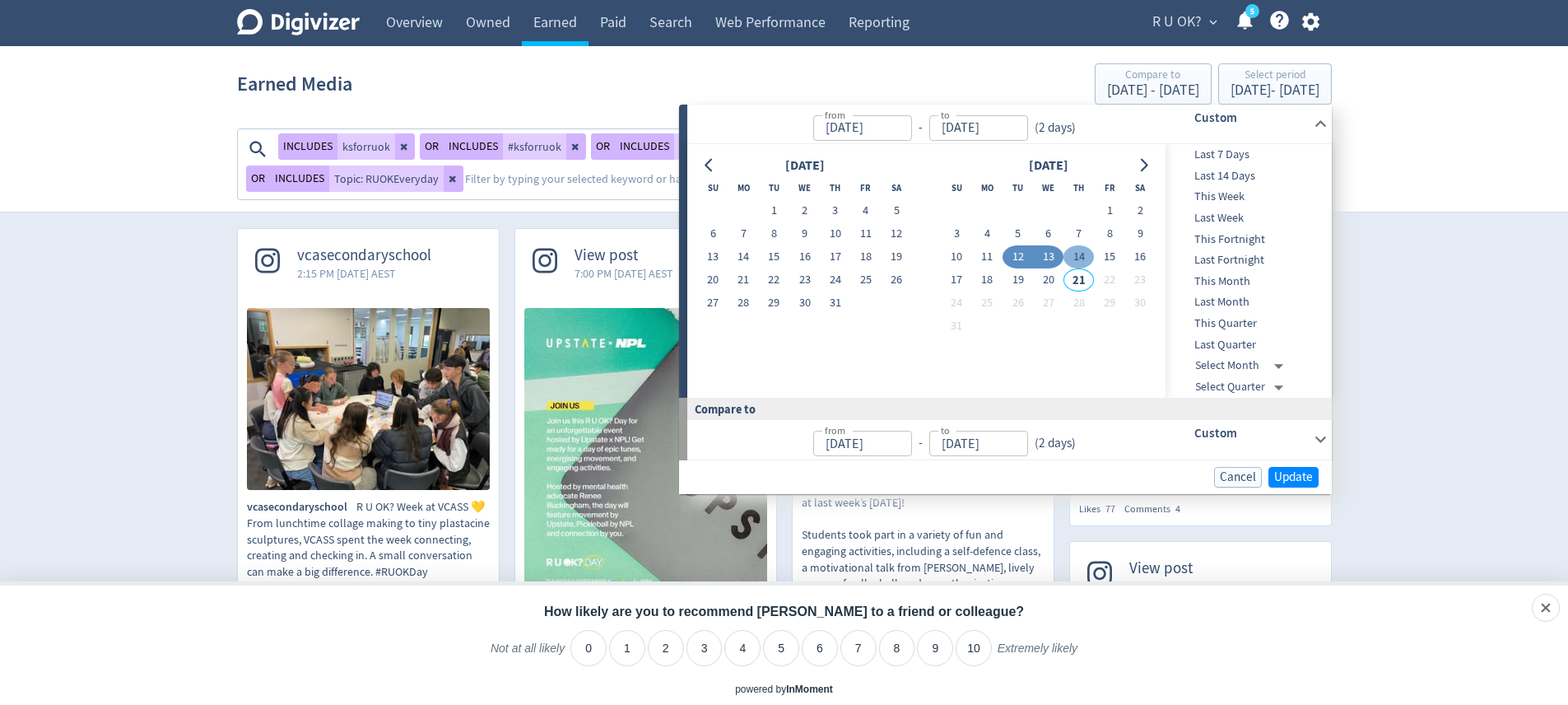
click at [1067, 250] on button "14" at bounding box center [1078, 256] width 30 height 23
type input "[DATE]"
click at [1075, 249] on button "14" at bounding box center [1078, 256] width 30 height 23
type input "[DATE]"
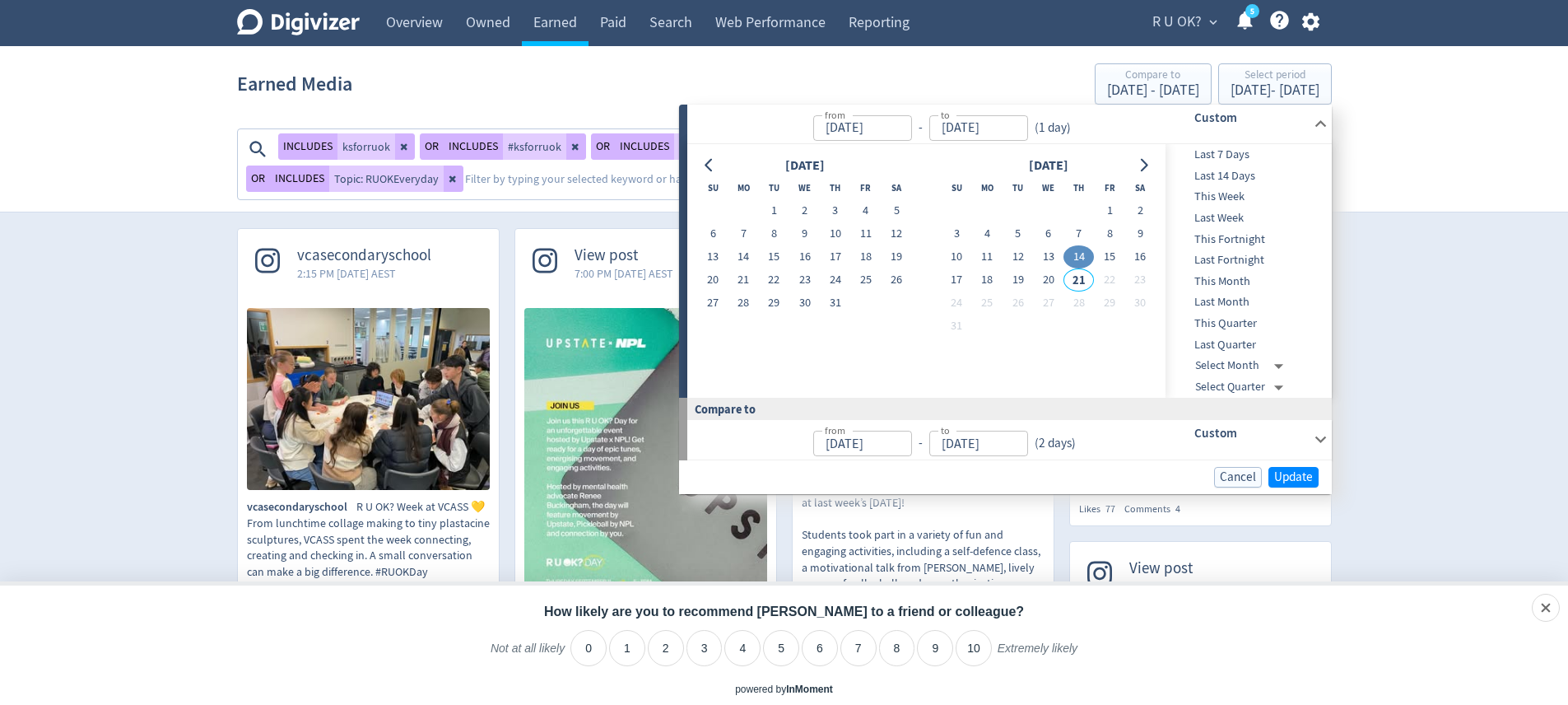
type input "[DATE]"
click at [1046, 276] on button "20" at bounding box center [1047, 279] width 30 height 23
type input "[DATE]"
click at [1079, 253] on button "14" at bounding box center [1078, 256] width 30 height 23
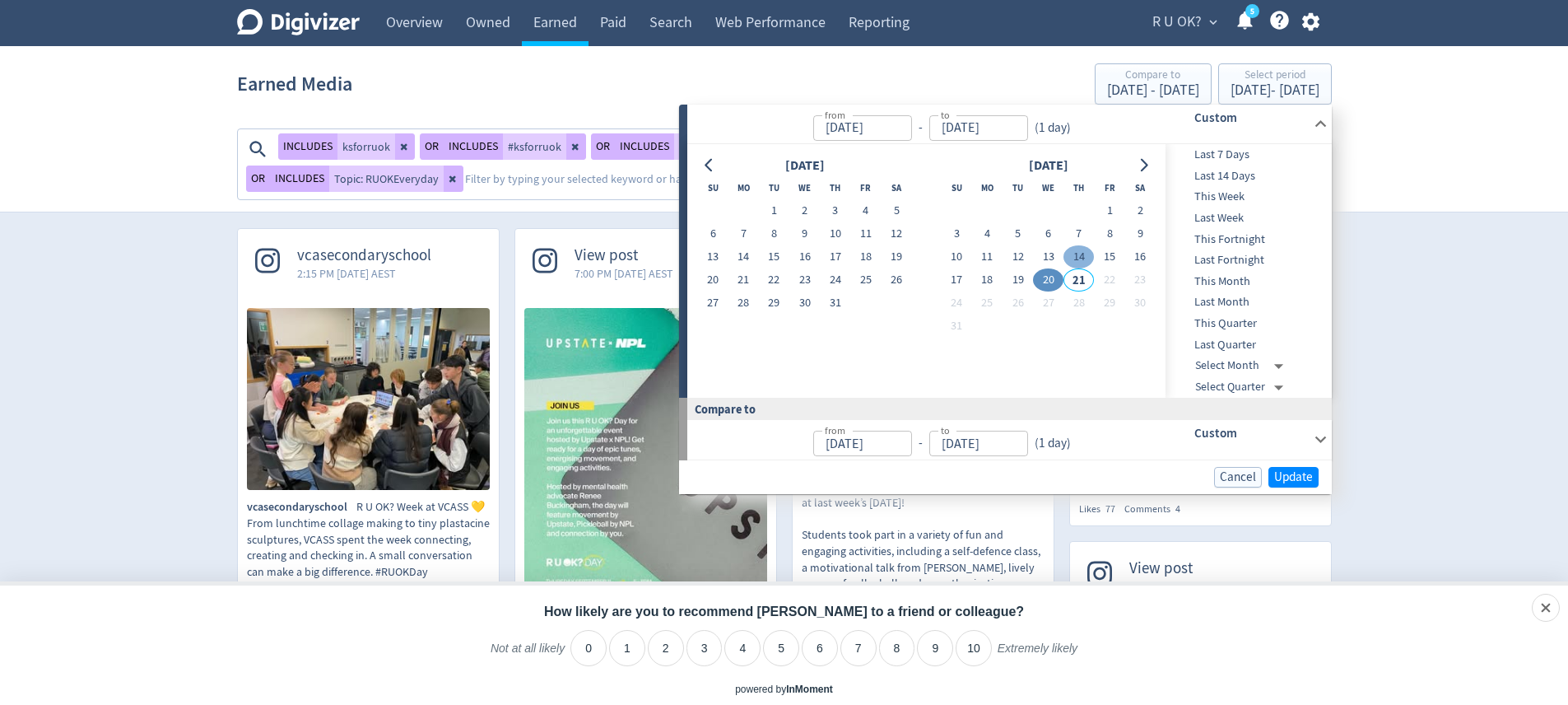
type input "[DATE]"
click at [1044, 275] on button "20" at bounding box center [1047, 279] width 30 height 23
type input "[DATE]"
click at [1280, 471] on span "Update" at bounding box center [1294, 477] width 38 height 13
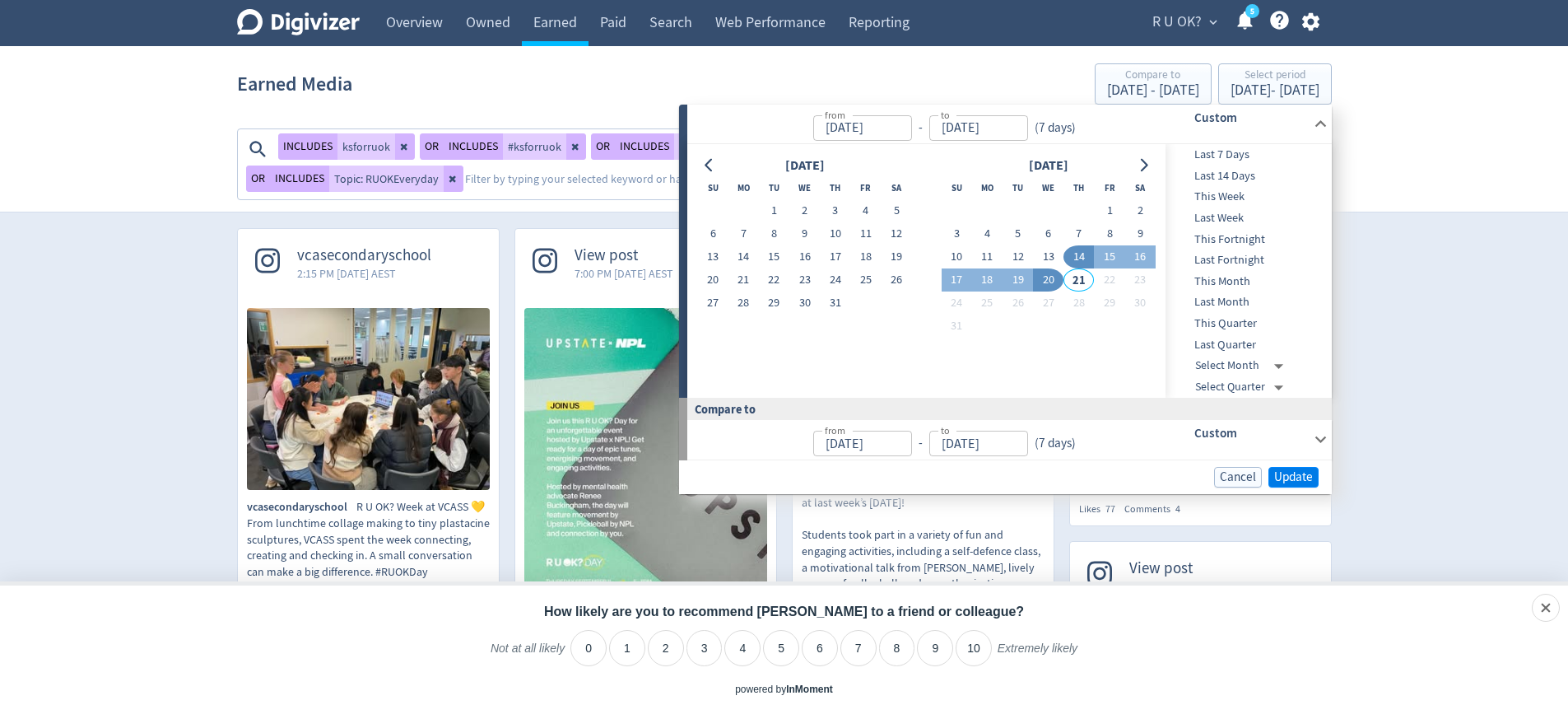
scroll to position [0, 0]
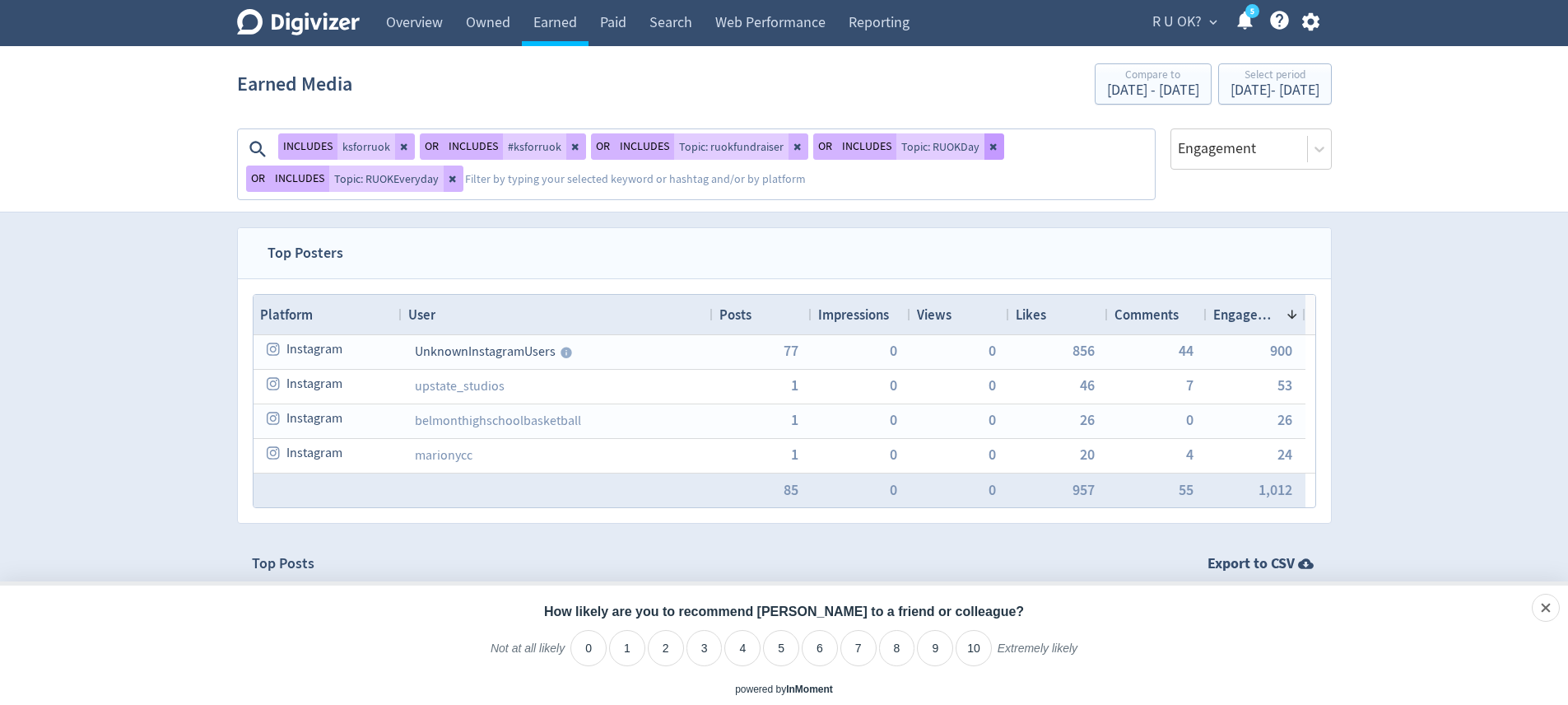
click at [989, 147] on icon at bounding box center [994, 146] width 10 height 10
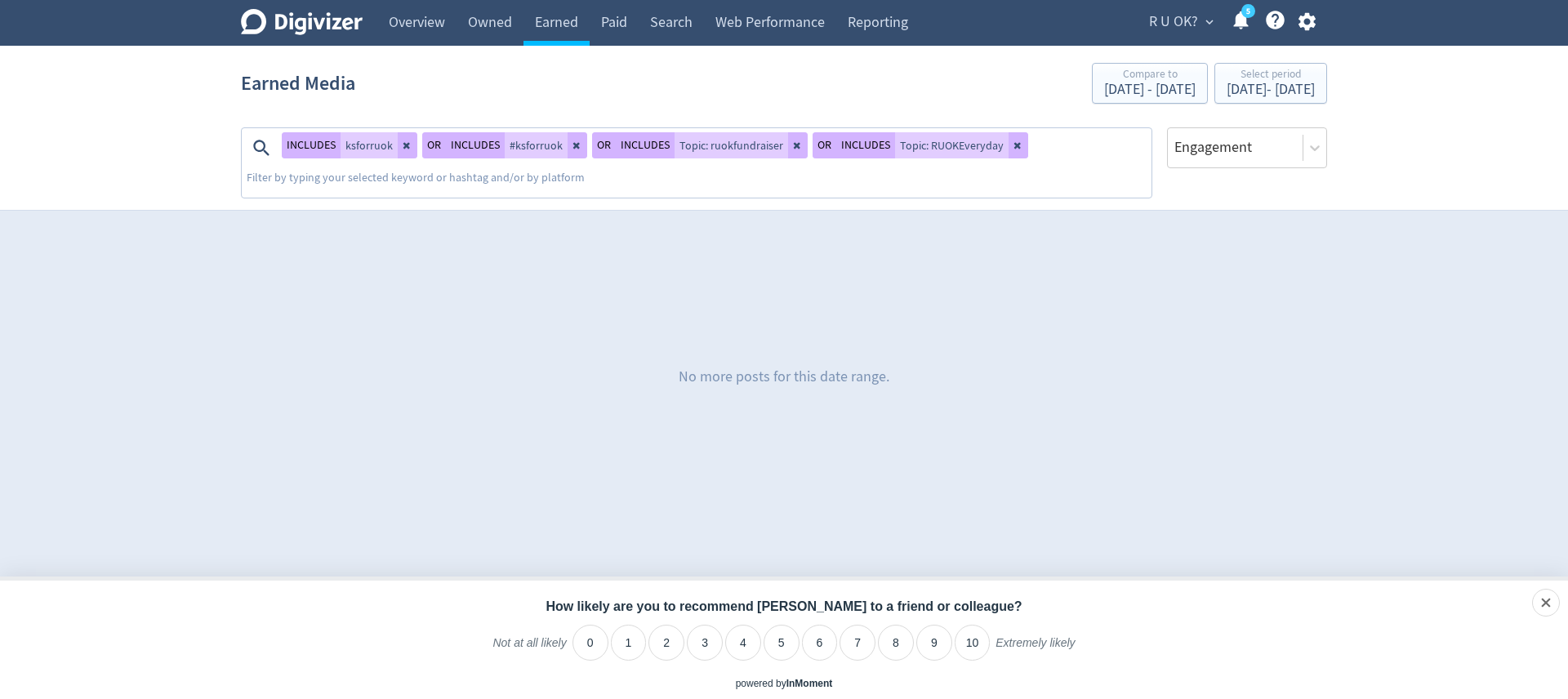
click at [566, 177] on textarea at bounding box center [698, 180] width 905 height 33
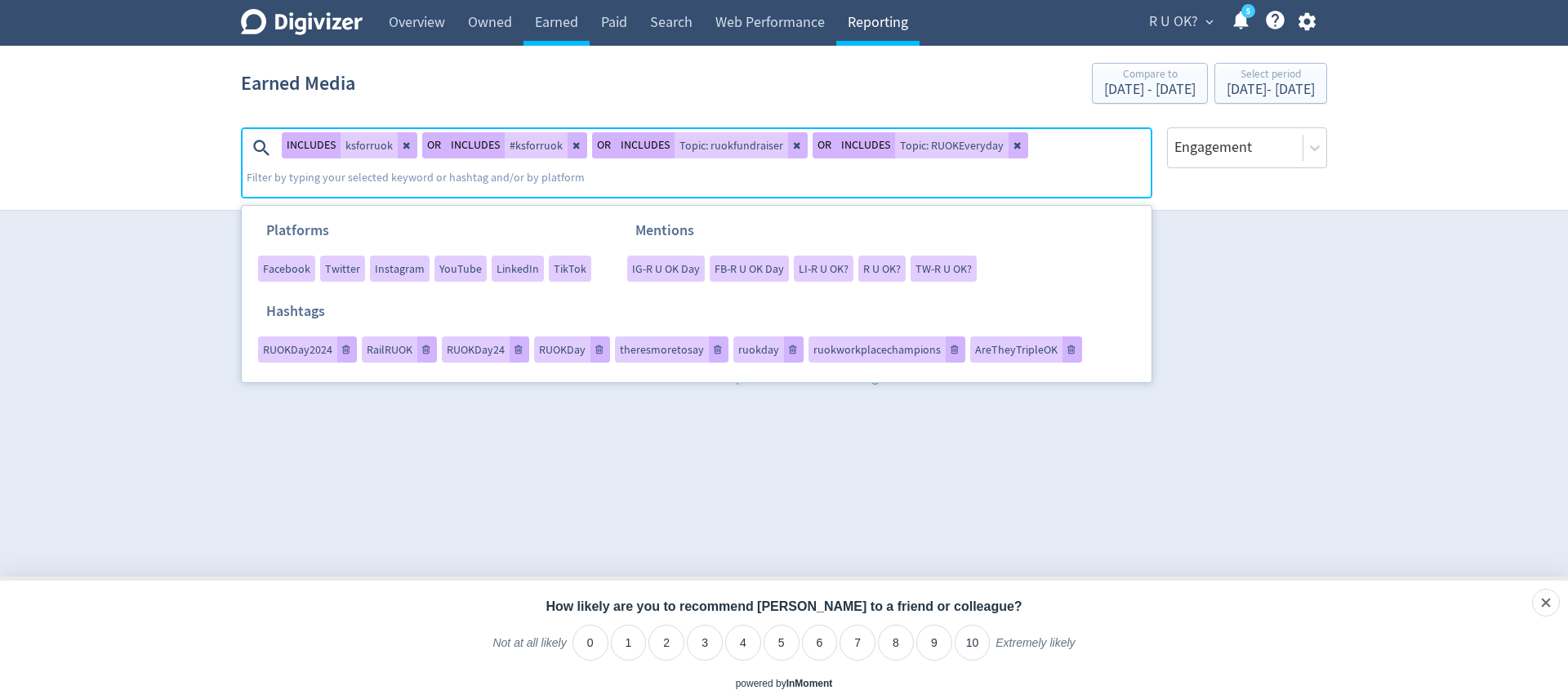
click at [842, 21] on link "Reporting" at bounding box center [878, 23] width 83 height 46
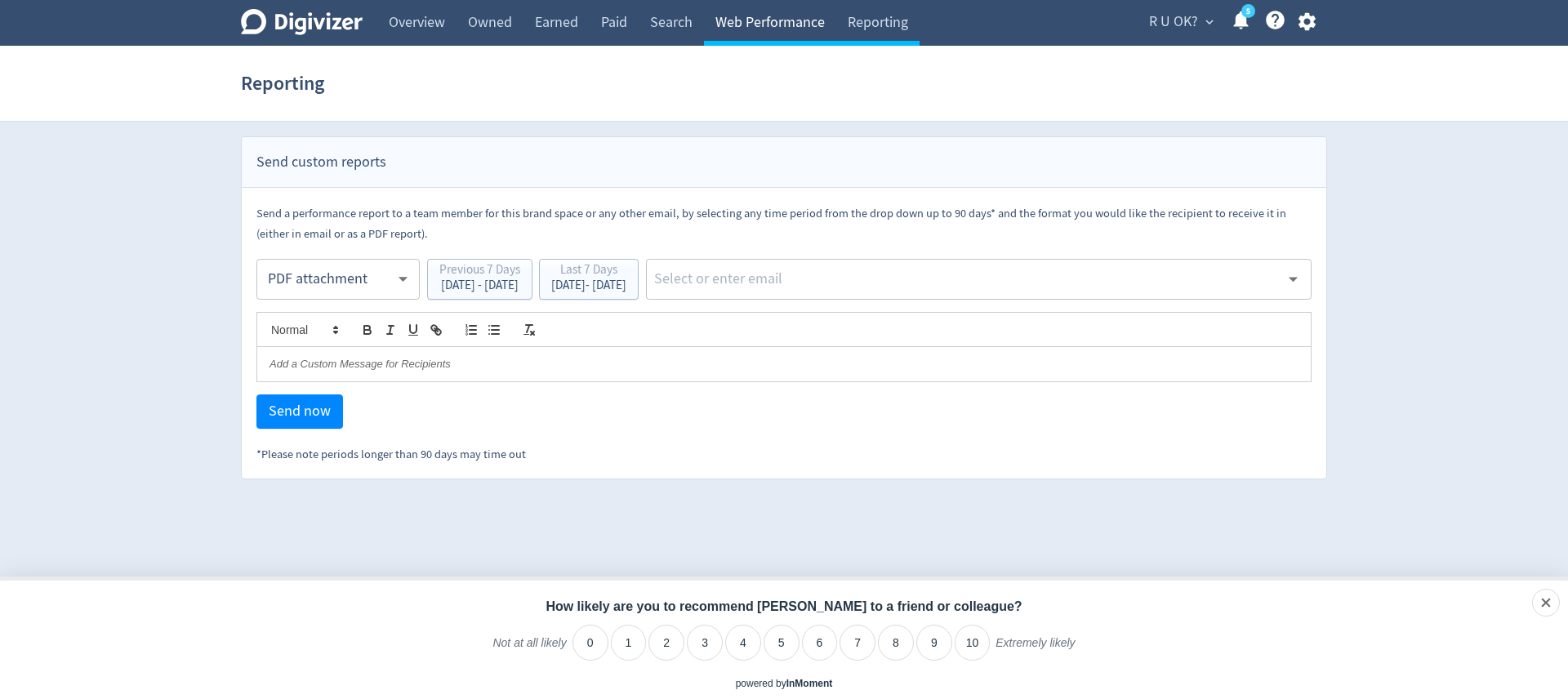
click at [777, 21] on link "Web Performance" at bounding box center [770, 23] width 132 height 46
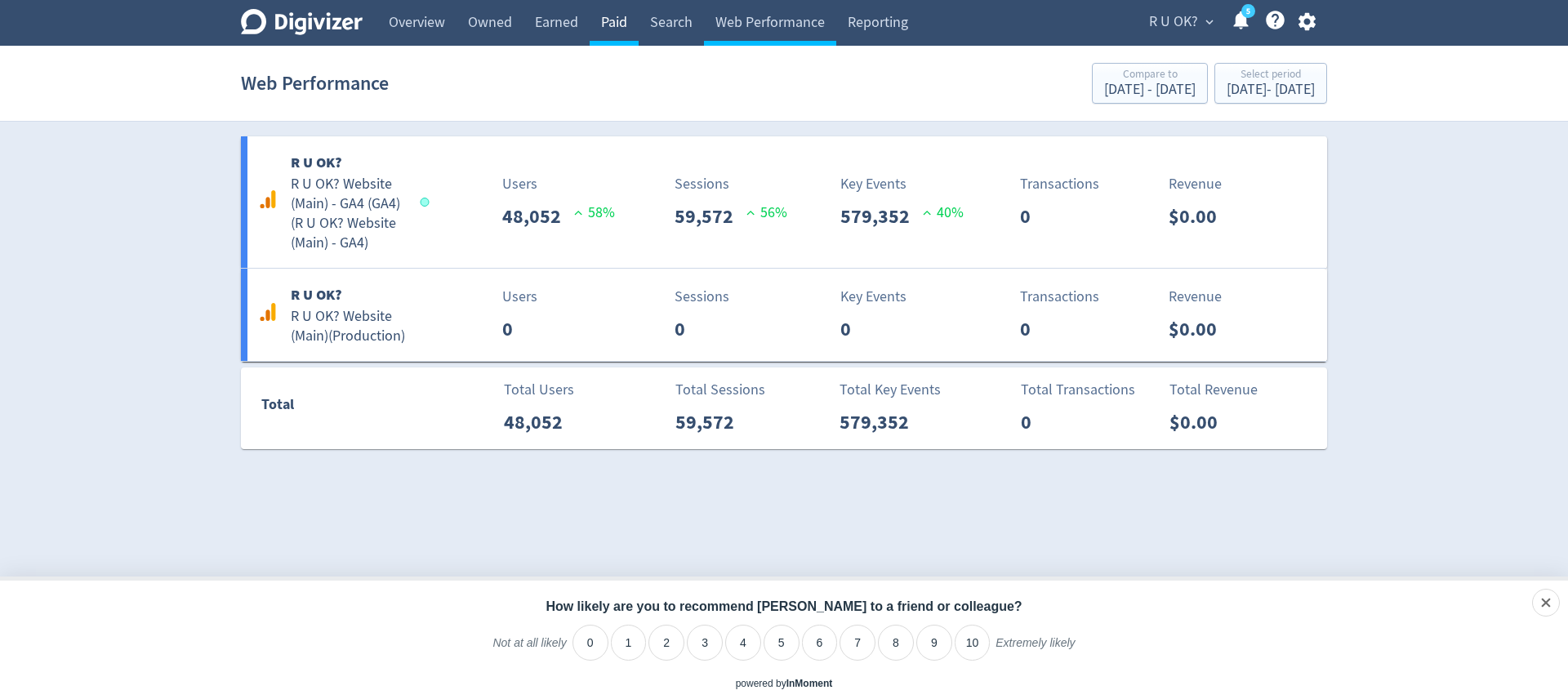
click at [638, 2] on link "Paid" at bounding box center [614, 23] width 49 height 46
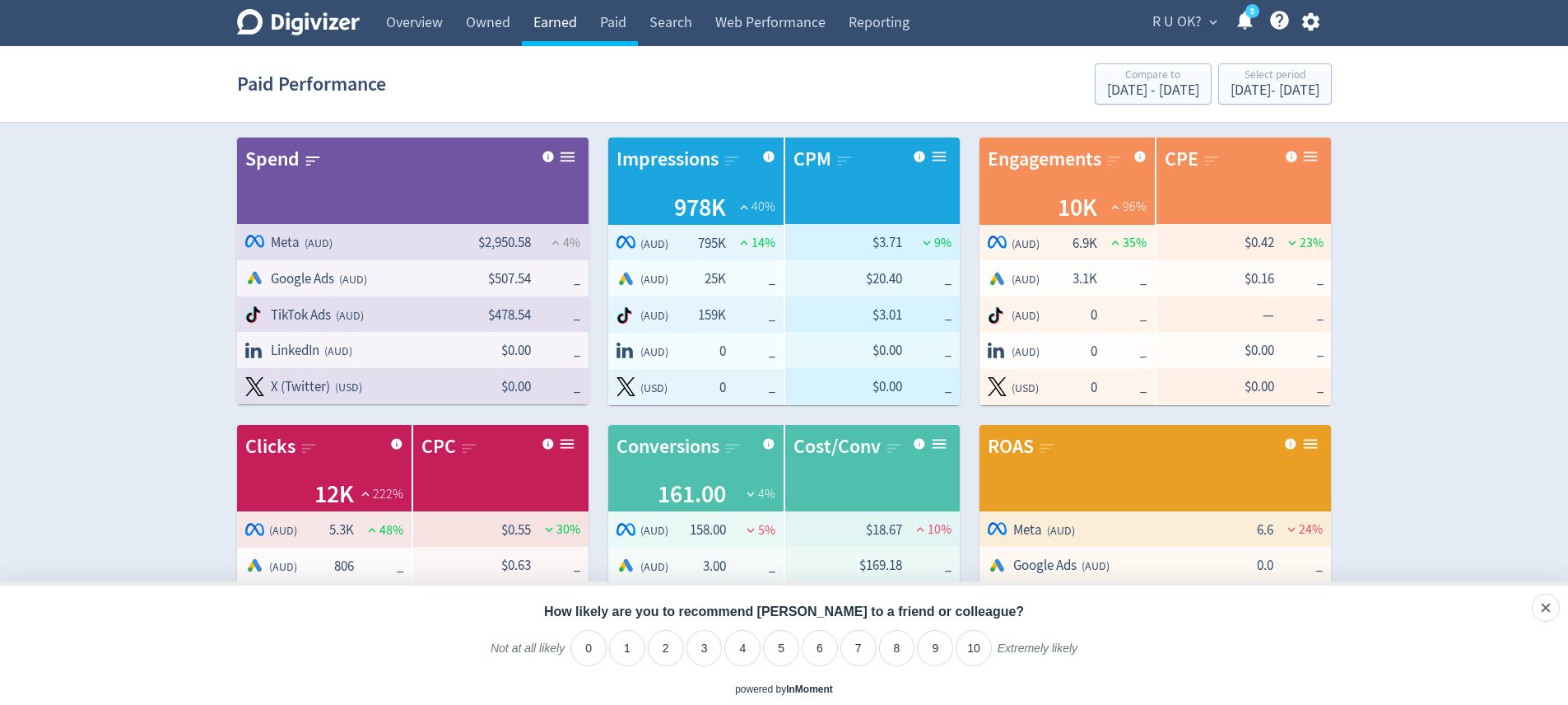
click at [575, 20] on link "Earned" at bounding box center [554, 23] width 67 height 47
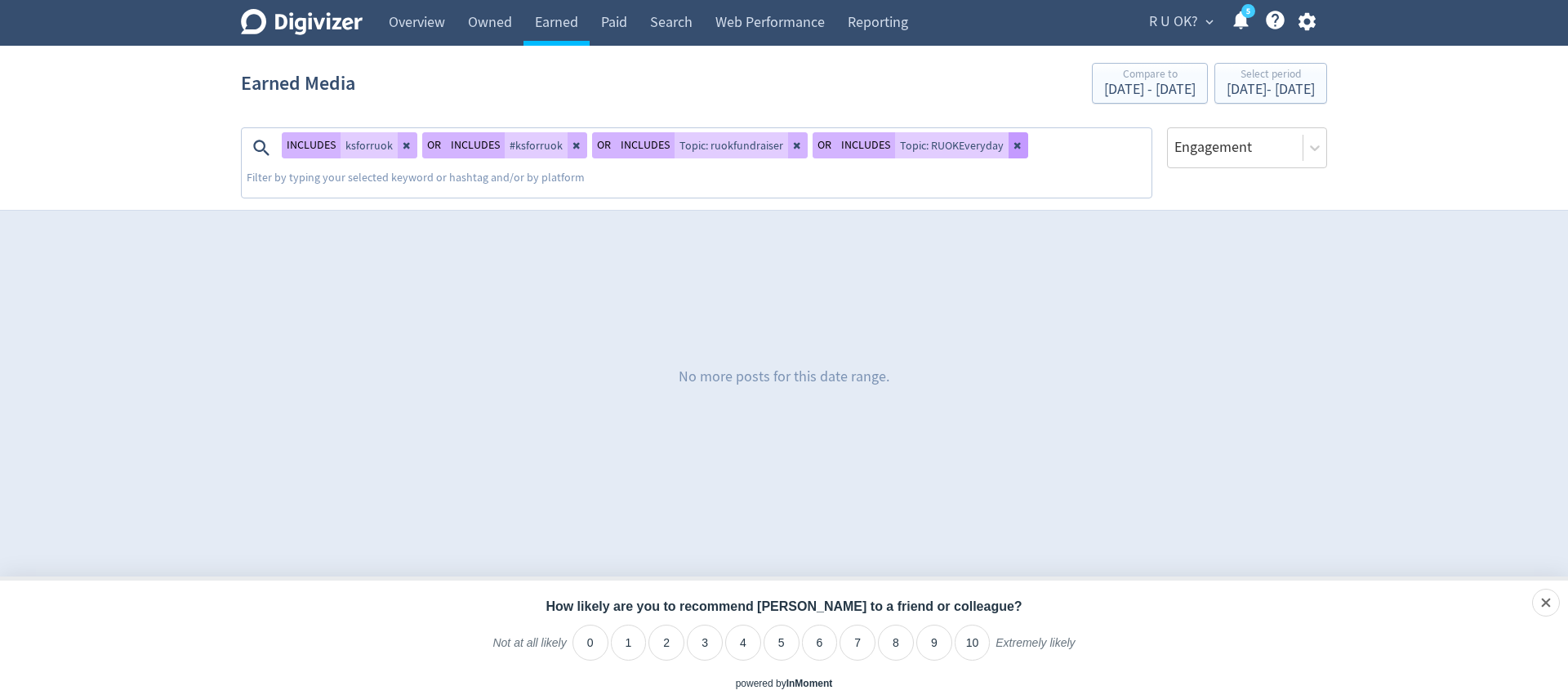
click at [1014, 146] on icon at bounding box center [1018, 145] width 10 height 10
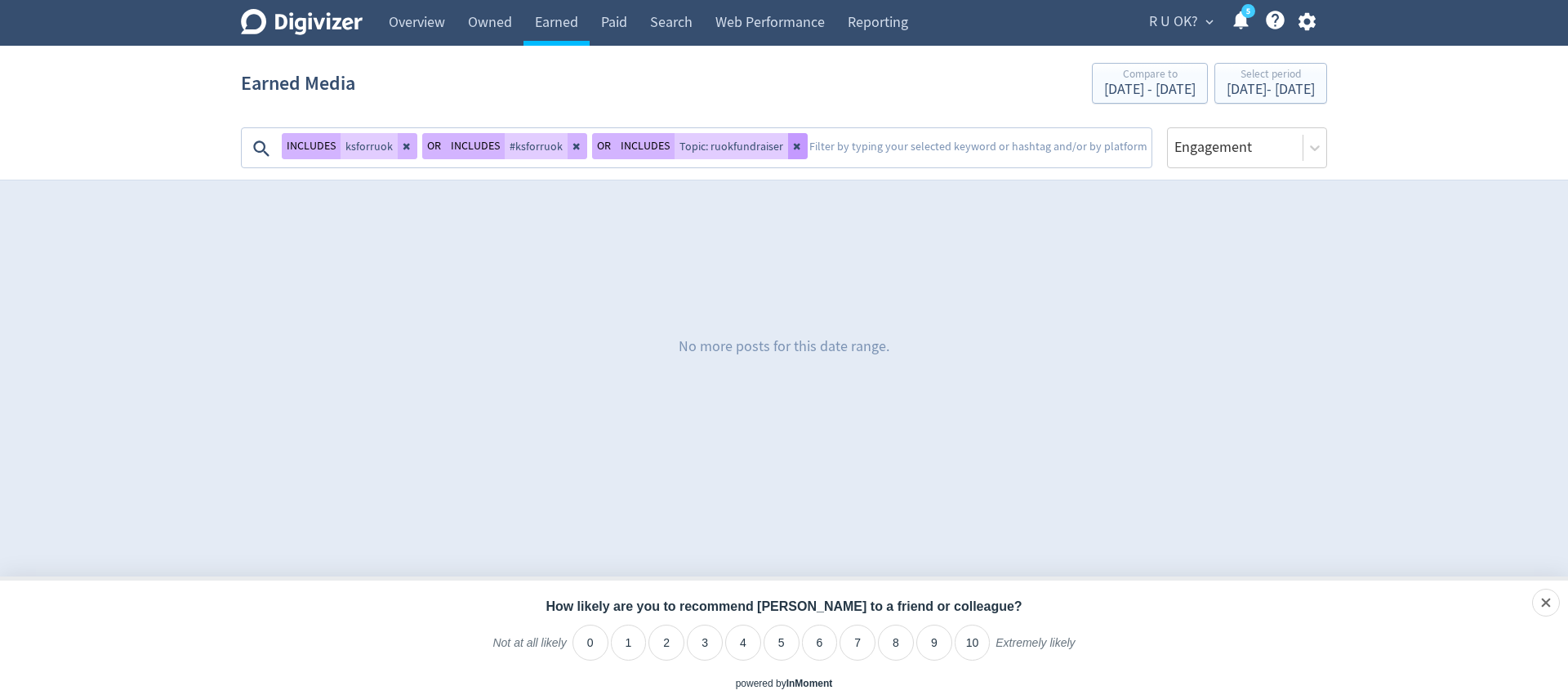
click at [794, 147] on icon at bounding box center [798, 146] width 10 height 10
click at [575, 147] on icon at bounding box center [576, 146] width 6 height 6
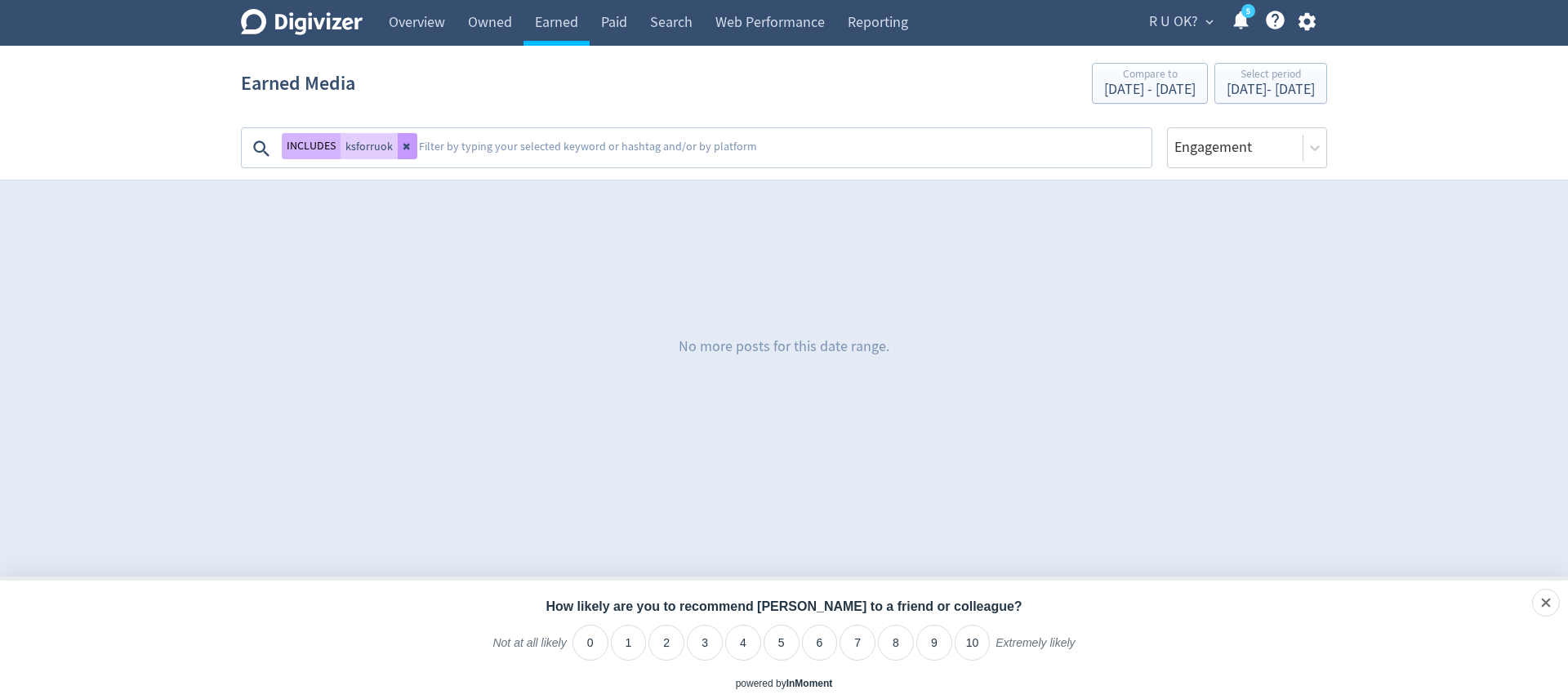
click at [410, 143] on icon at bounding box center [407, 146] width 10 height 10
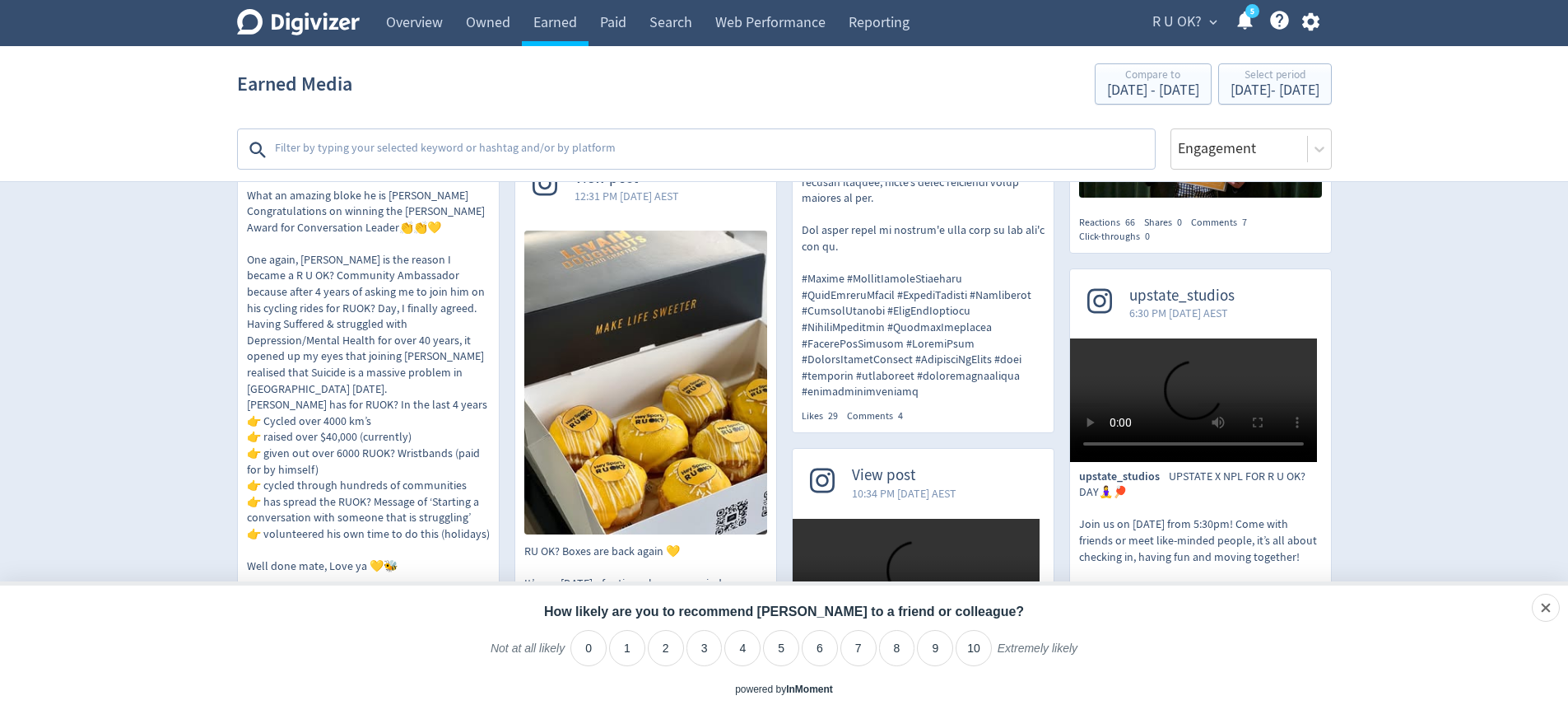
scroll to position [1915, 0]
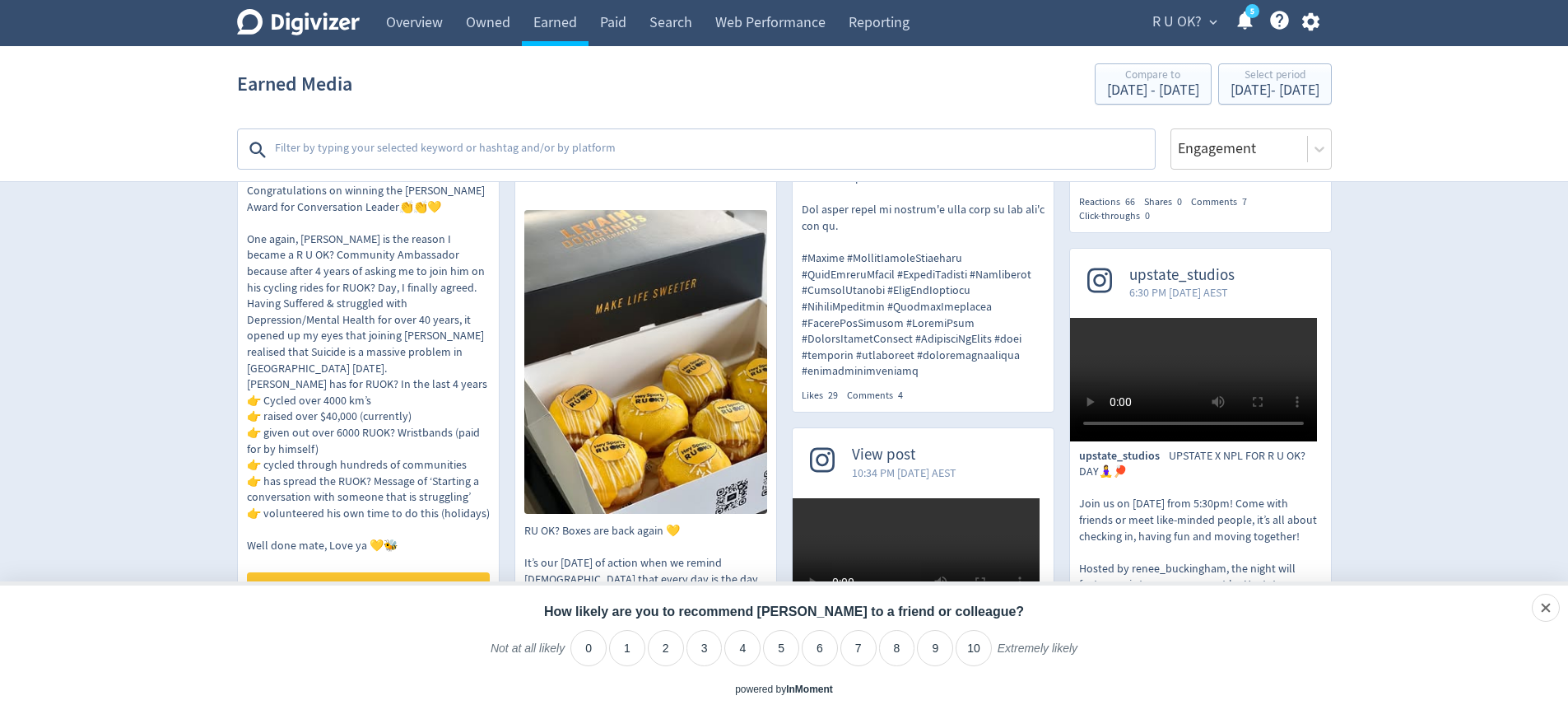
click at [319, 480] on p "What an amazing bloke he is [PERSON_NAME] Congratulations on winning the [PERSO…" at bounding box center [368, 360] width 242 height 387
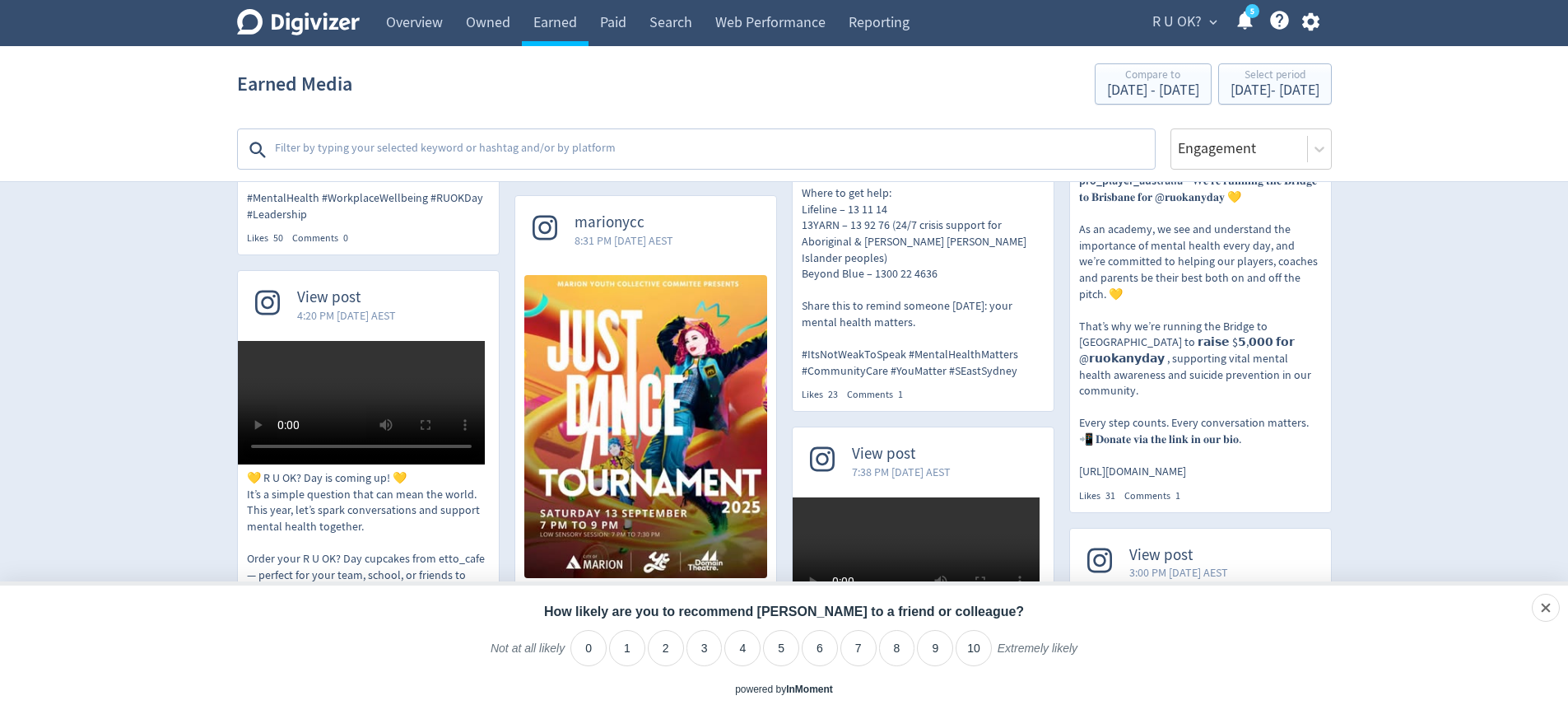
scroll to position [3133, 0]
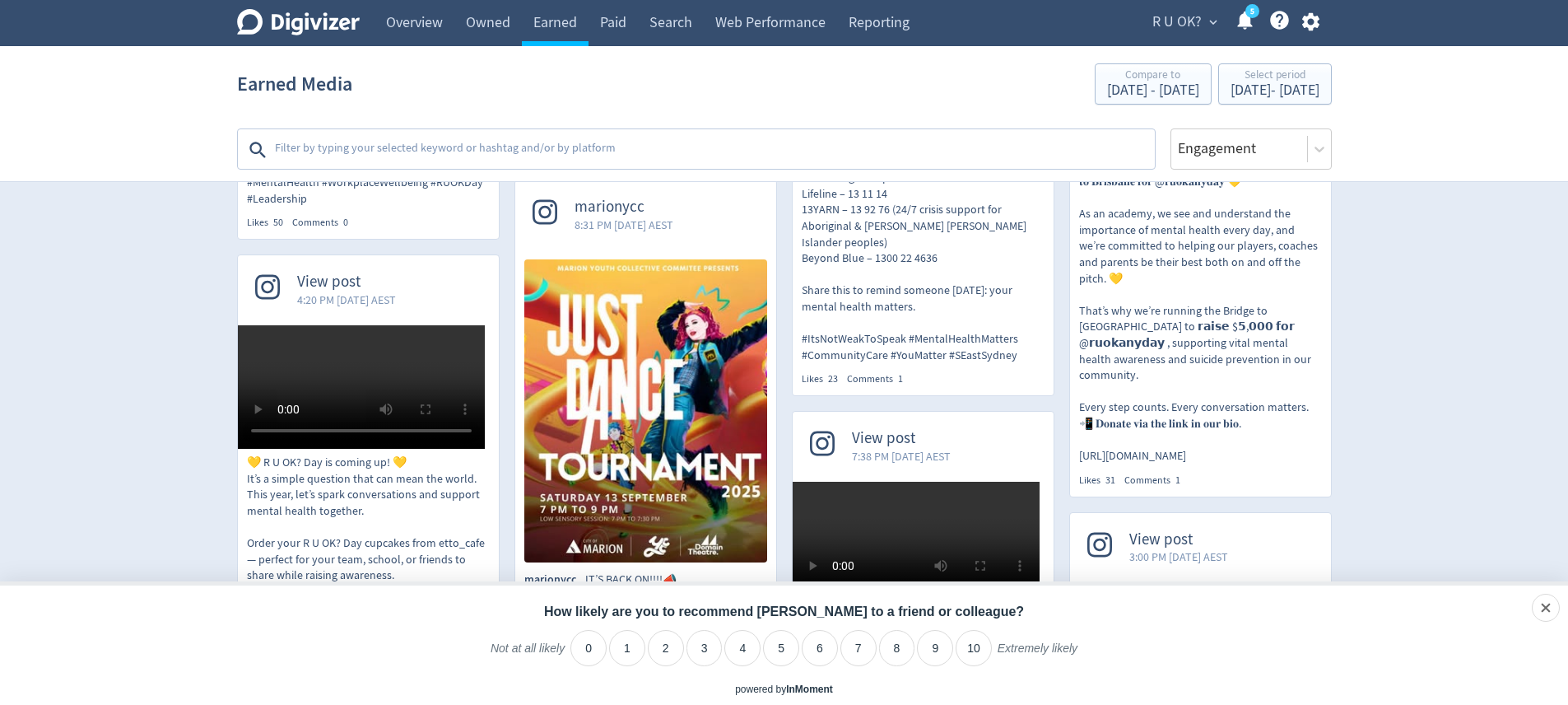
click at [1223, 149] on img at bounding box center [1201, 26] width 242 height 243
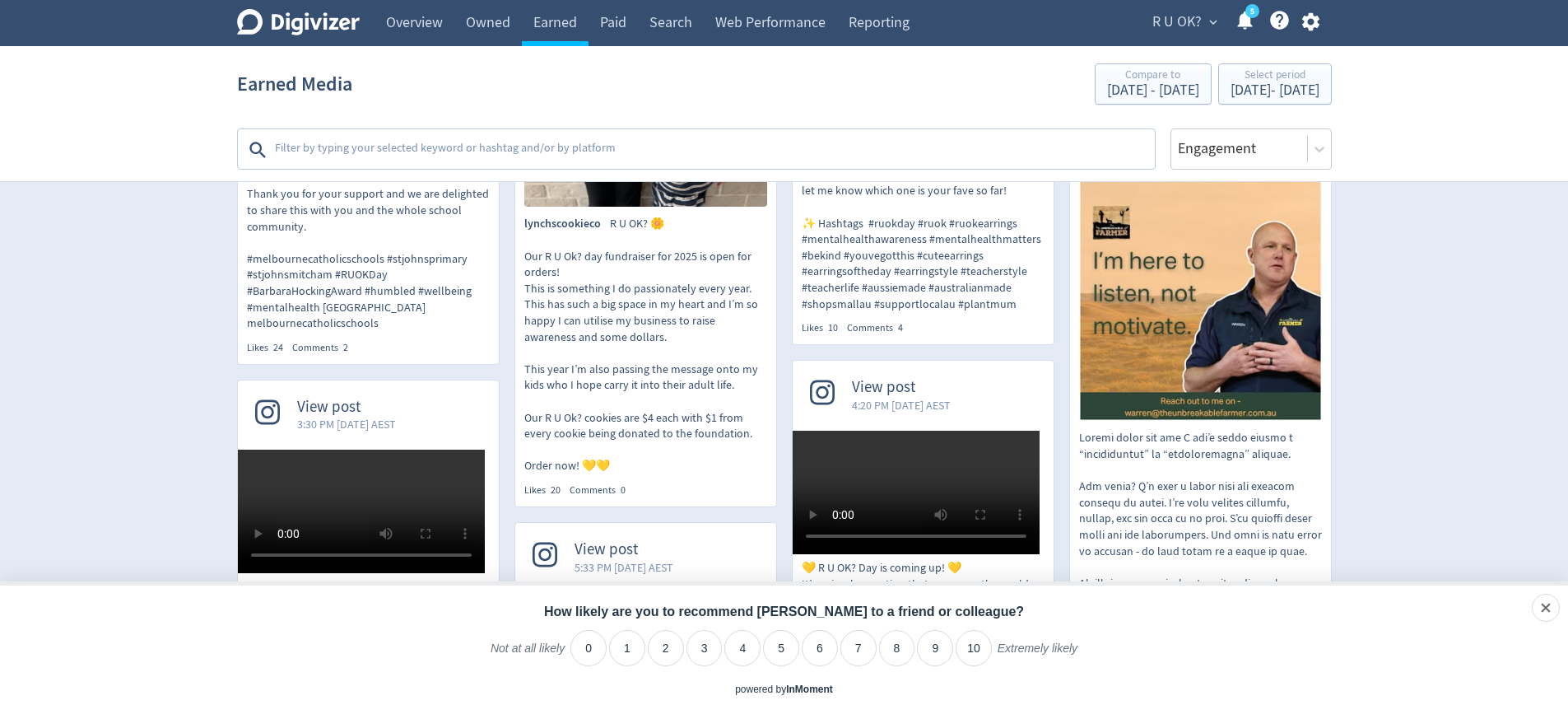
scroll to position [4270, 0]
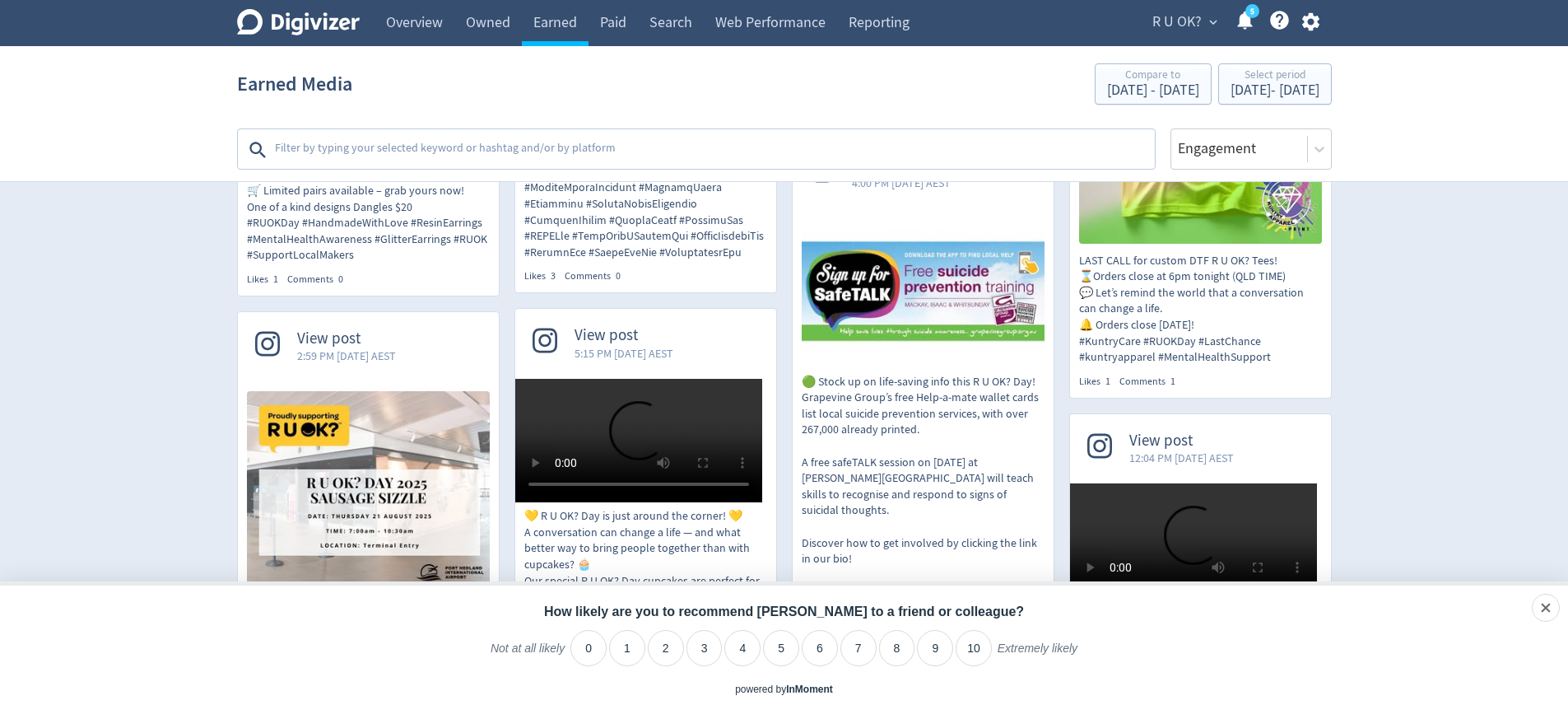
scroll to position [12711, 0]
